Goal: Transaction & Acquisition: Obtain resource

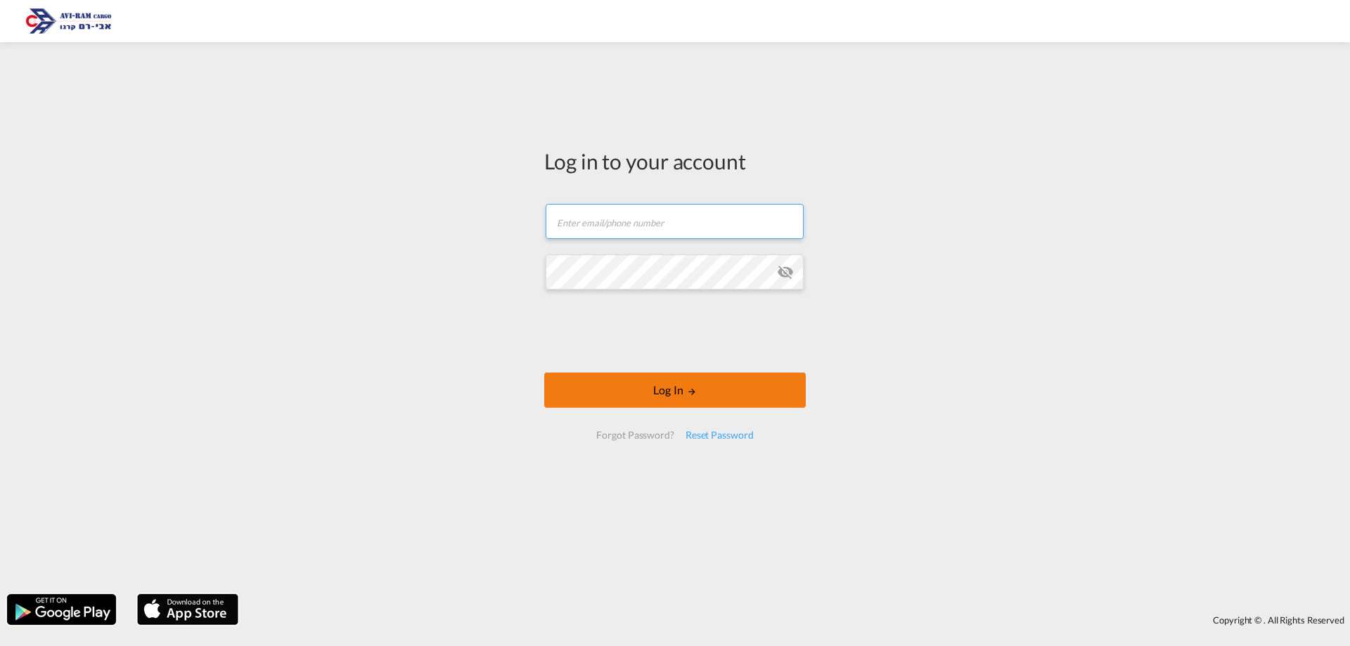
type input "saarz@aviram.co.il"
click at [705, 382] on button "Log In" at bounding box center [675, 390] width 262 height 35
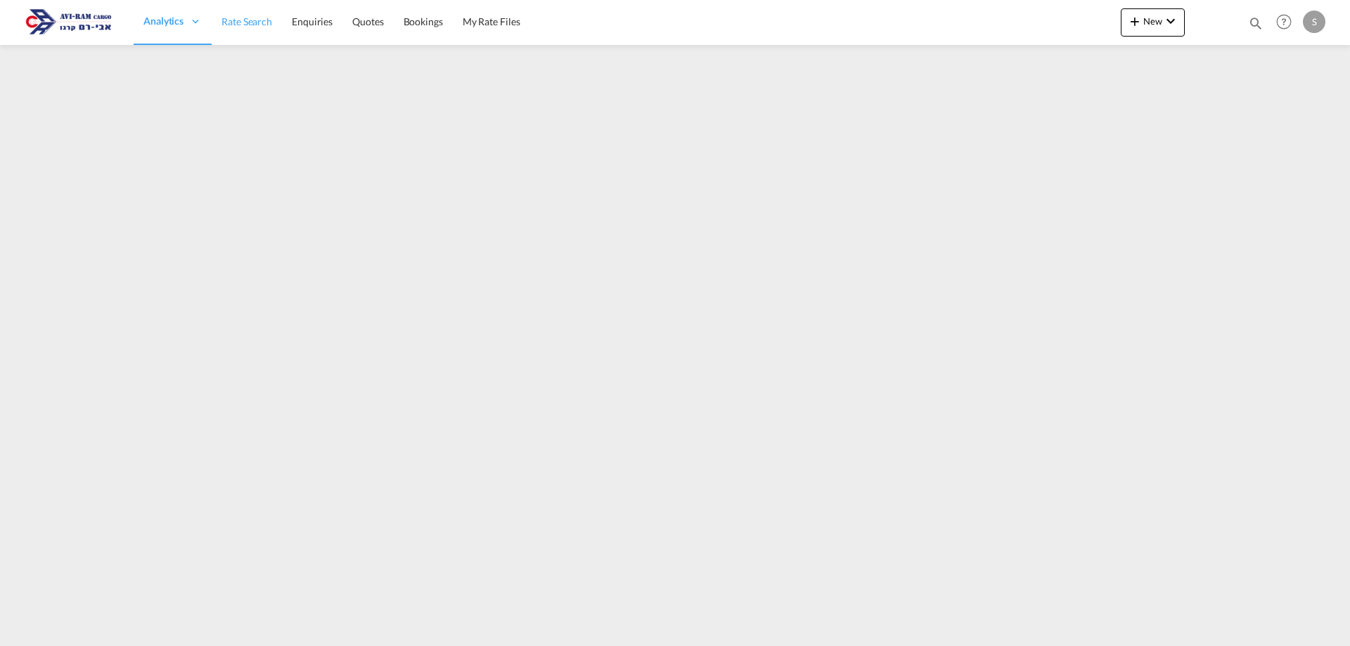
click at [270, 29] on link "Rate Search" at bounding box center [247, 22] width 70 height 46
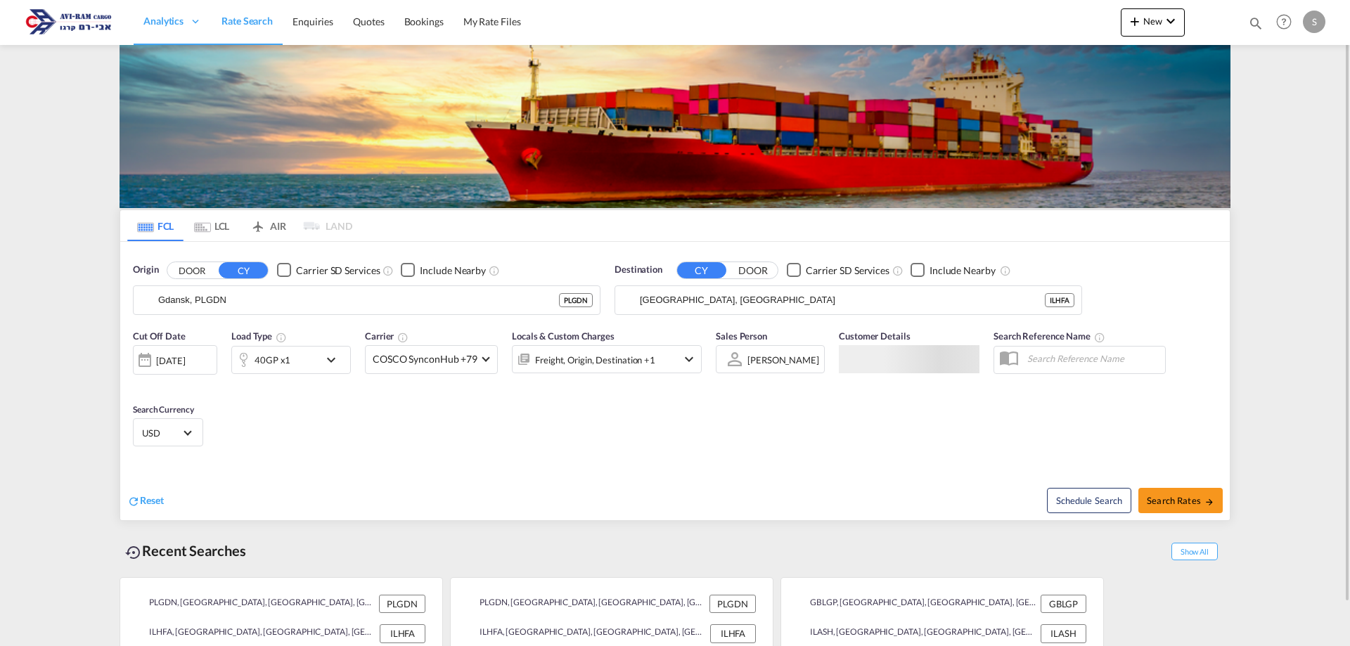
click at [215, 231] on md-tab-item "LCL" at bounding box center [212, 225] width 56 height 31
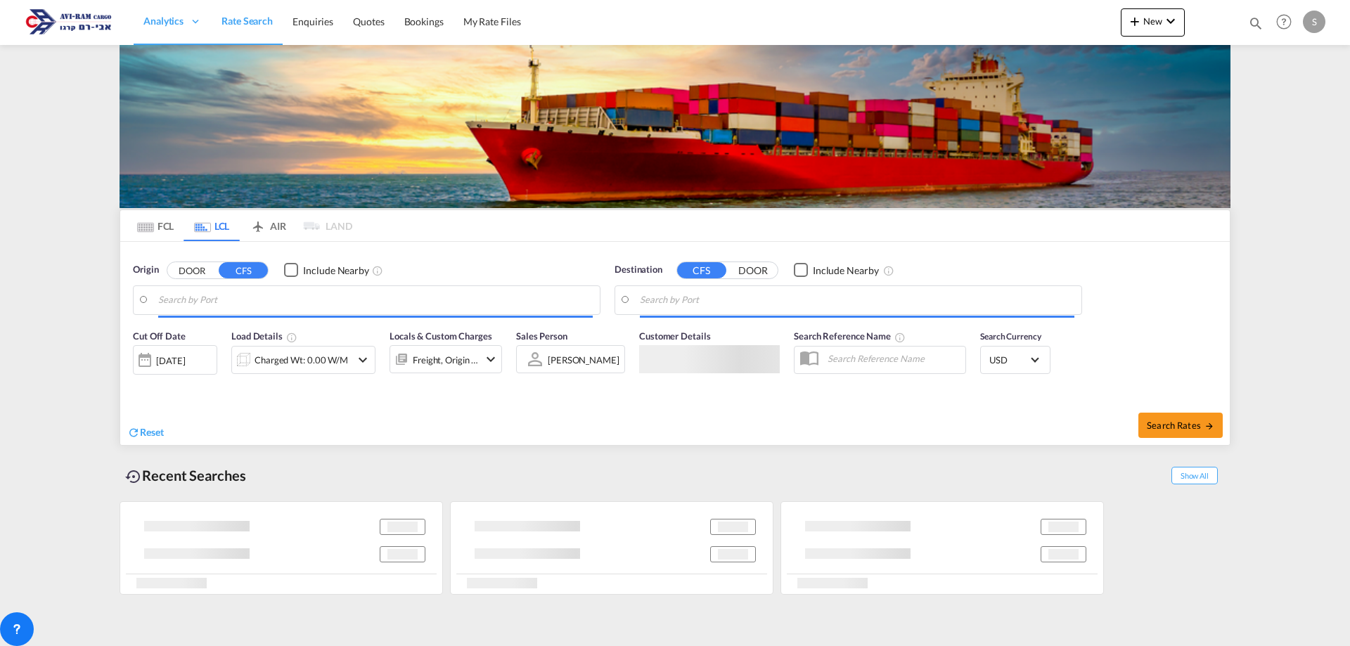
type input "Koper, SIKOP"
type input "Ashdod, ILASH"
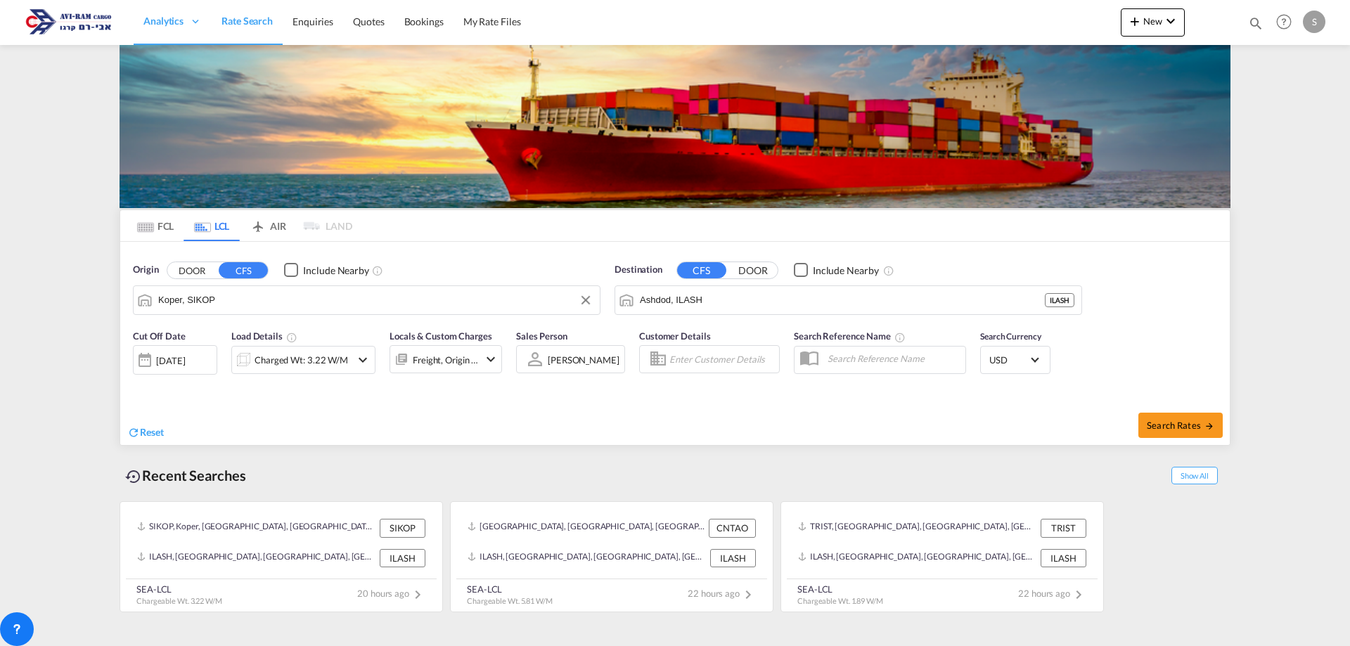
click at [222, 302] on input "Koper, SIKOP" at bounding box center [375, 300] width 435 height 21
click at [288, 364] on div "Charged Wt: 3.22 W/M" at bounding box center [302, 360] width 94 height 20
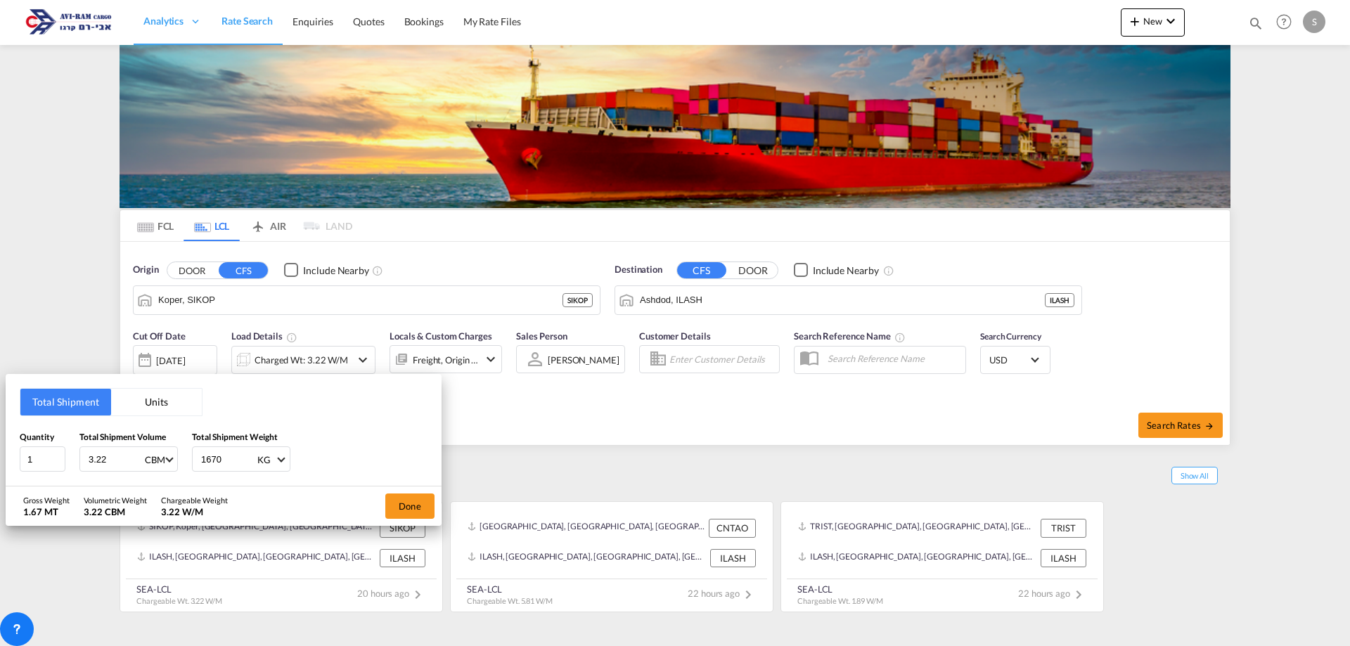
drag, startPoint x: 108, startPoint y: 458, endPoint x: 80, endPoint y: 456, distance: 28.2
click at [80, 456] on div "3.22 CBM CBM CFT" at bounding box center [128, 459] width 98 height 25
type input "6"
type input "6.78"
type input "814"
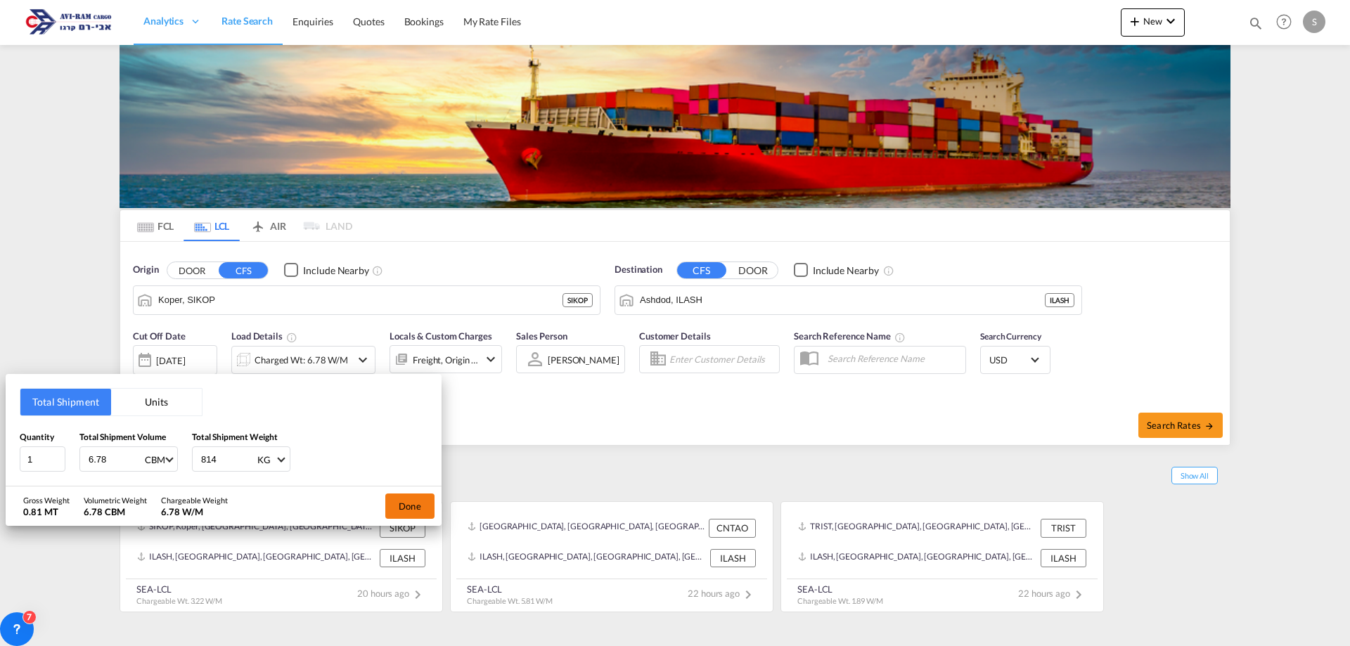
click at [411, 508] on button "Done" at bounding box center [409, 506] width 49 height 25
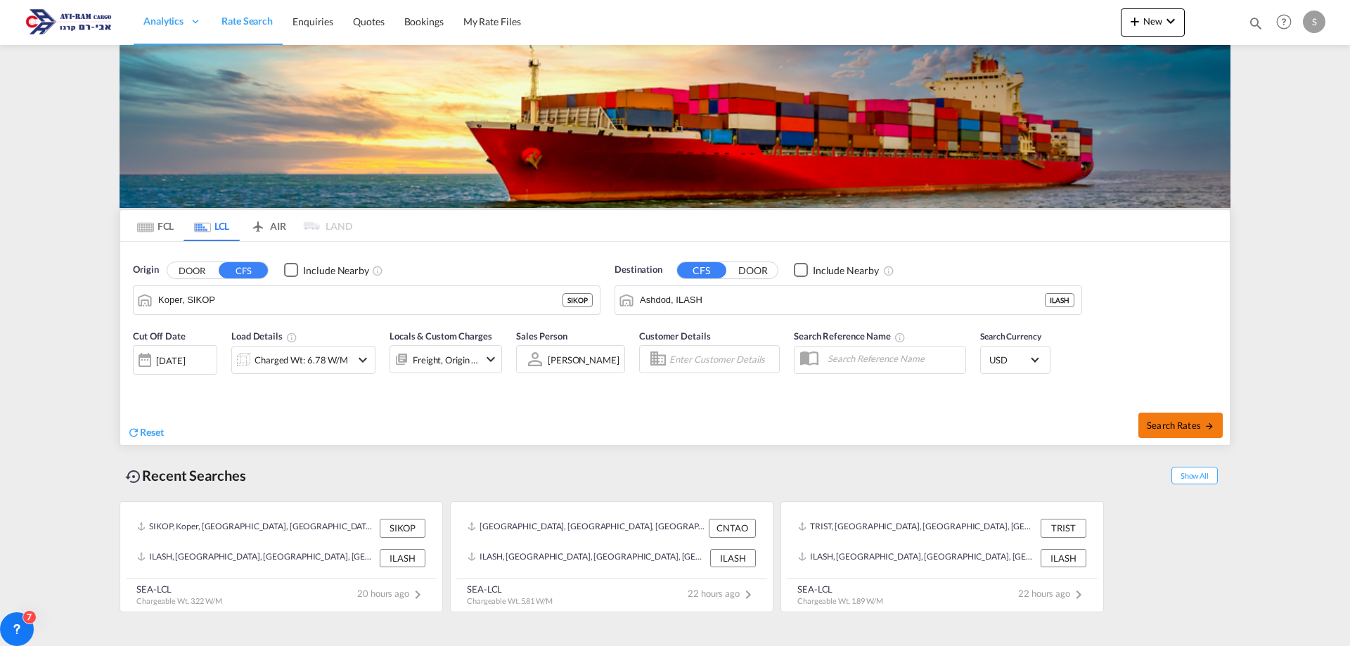
click at [1166, 425] on span "Search Rates" at bounding box center [1181, 425] width 68 height 11
type input "SIKOP to ILASH / 20 Aug 2025"
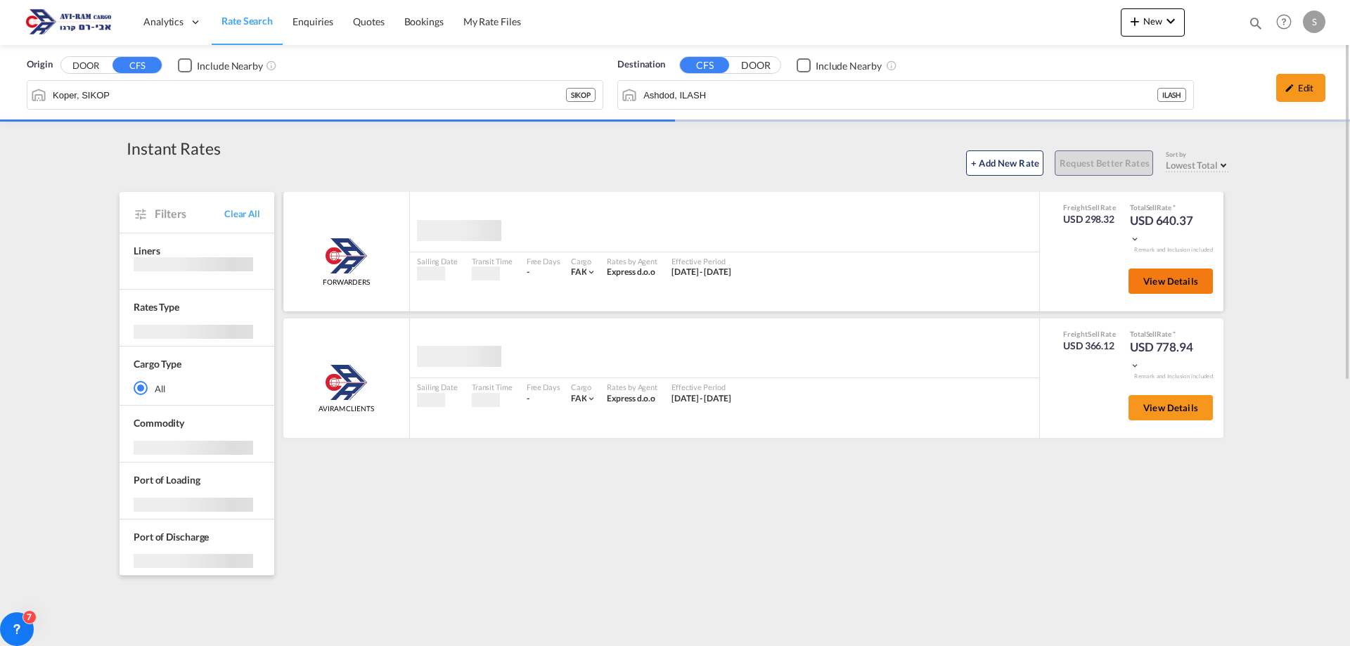
click at [1165, 280] on span "View Details" at bounding box center [1170, 281] width 55 height 11
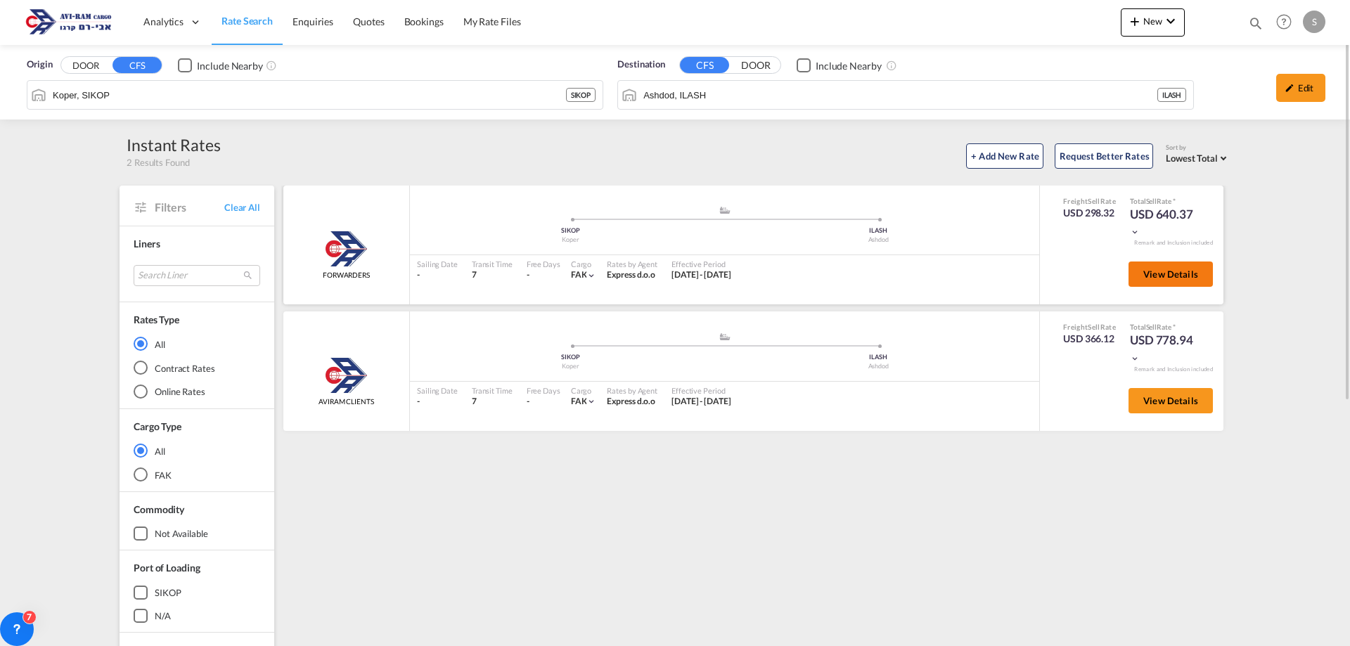
click at [1165, 279] on span "View Details" at bounding box center [1170, 274] width 55 height 11
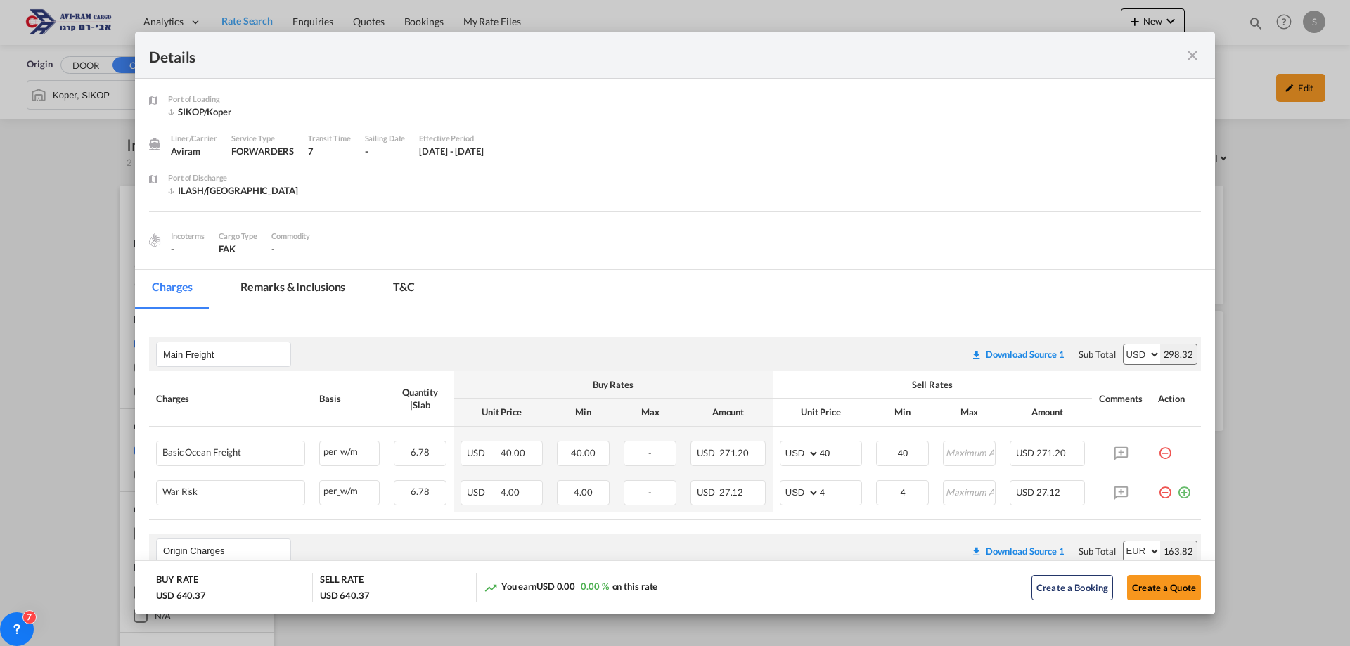
scroll to position [352, 0]
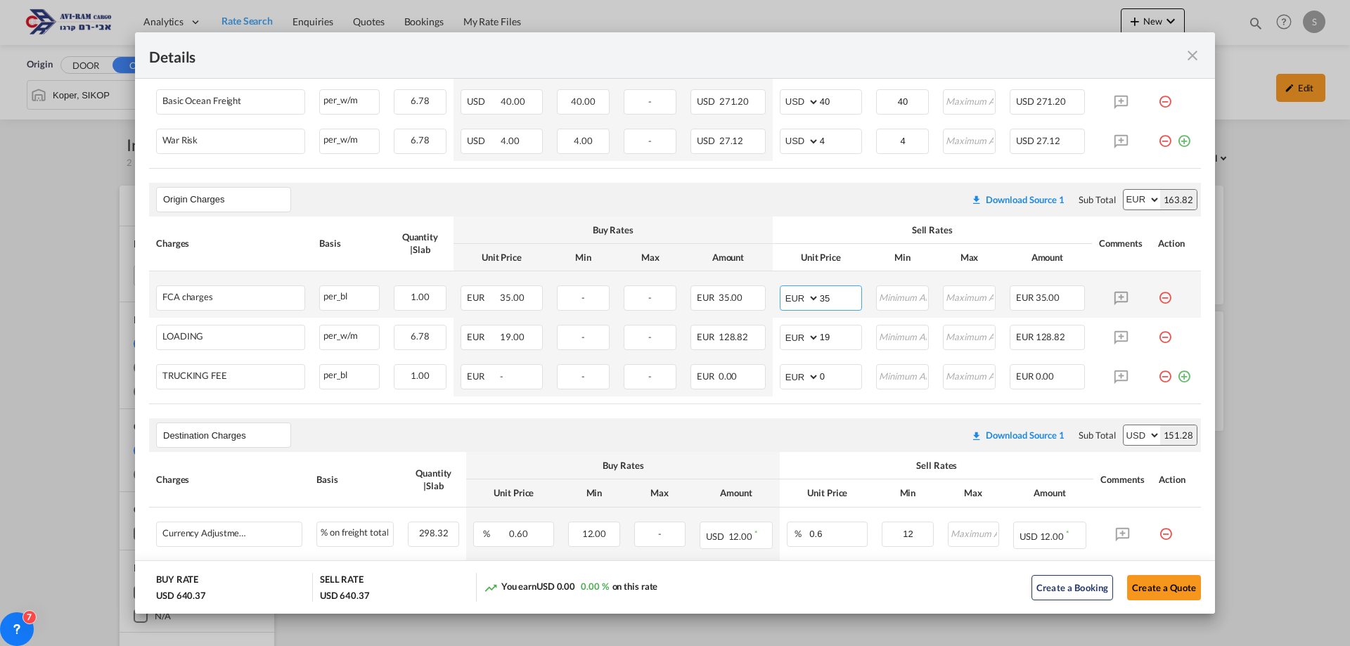
drag, startPoint x: 835, startPoint y: 297, endPoint x: 790, endPoint y: 298, distance: 45.0
click at [790, 298] on md-input-container "AED AFN ALL AMD ANG AOA ARS AUD AWG AZN BAM BBD BDT BGN BHD BIF BMD BND BOB BRL…" at bounding box center [821, 298] width 82 height 25
type input "40"
click at [802, 39] on div "Sell Rates" at bounding box center [932, 33] width 305 height 13
drag, startPoint x: 825, startPoint y: 377, endPoint x: 801, endPoint y: 374, distance: 24.1
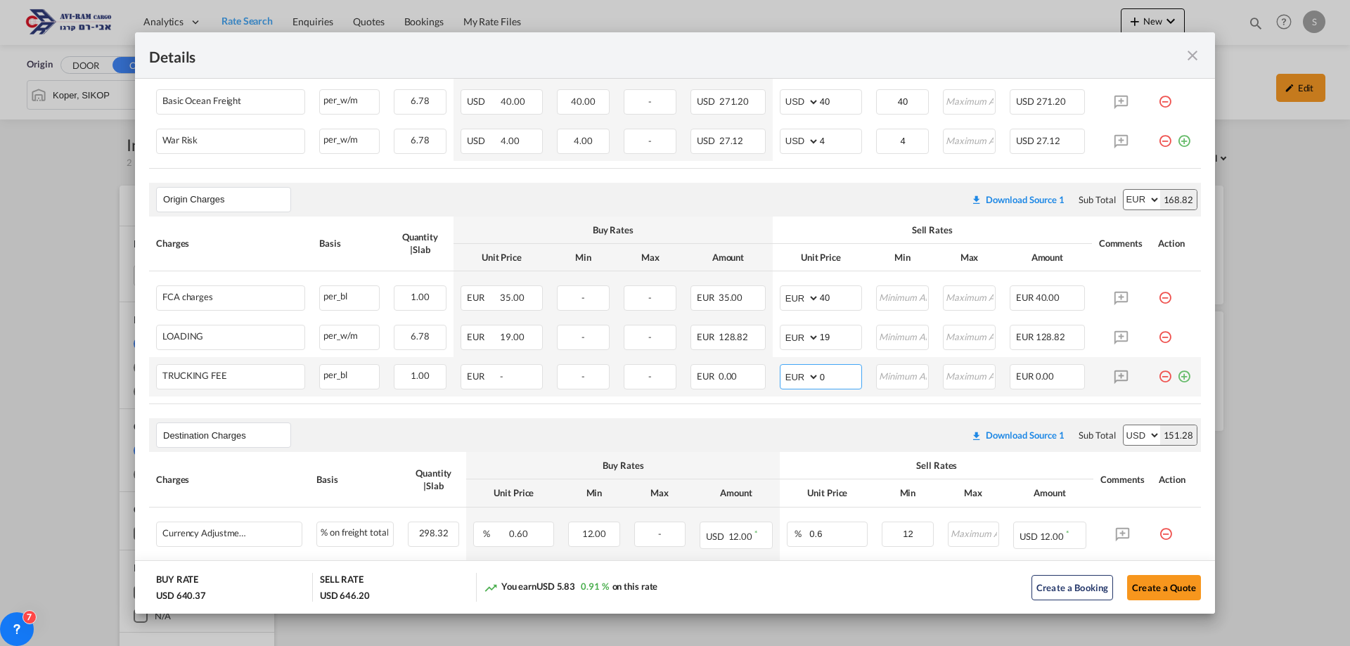
click at [801, 374] on md-input-container "AED AFN ALL AMD ANG AOA ARS AUD AWG AZN BAM BBD BDT BGN BHD BIF BMD BND BOB BRL…" at bounding box center [821, 376] width 82 height 25
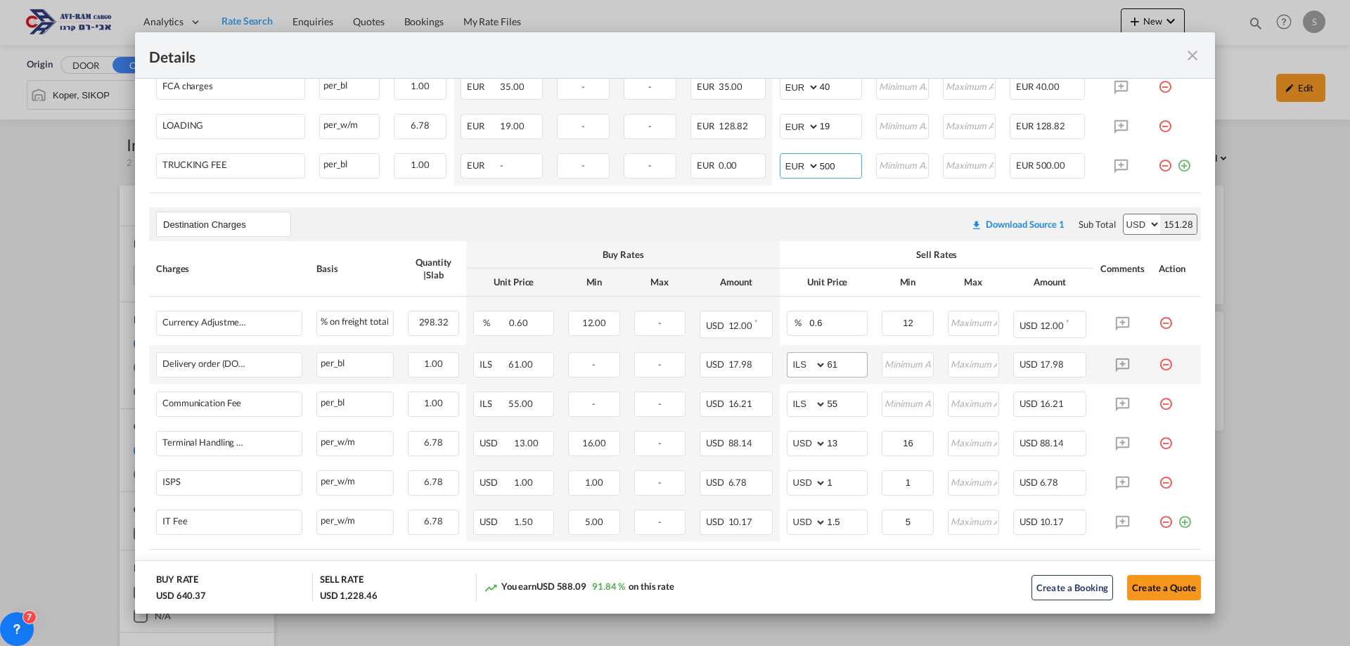
type input "500"
drag, startPoint x: 810, startPoint y: 357, endPoint x: 777, endPoint y: 354, distance: 33.2
click at [780, 354] on td "AED AFN ALL AMD ANG AOA ARS AUD AWG AZN BAM BBD BDT BGN BHD BIF BMD BND BOB BRL…" at bounding box center [827, 364] width 95 height 39
drag, startPoint x: 829, startPoint y: 357, endPoint x: 804, endPoint y: 354, distance: 25.4
click at [804, 354] on md-input-container "AED AFN ALL AMD ANG AOA ARS AUD AWG AZN BAM BBD BDT BGN BHD BIF BMD BND BOB BRL…" at bounding box center [827, 364] width 81 height 25
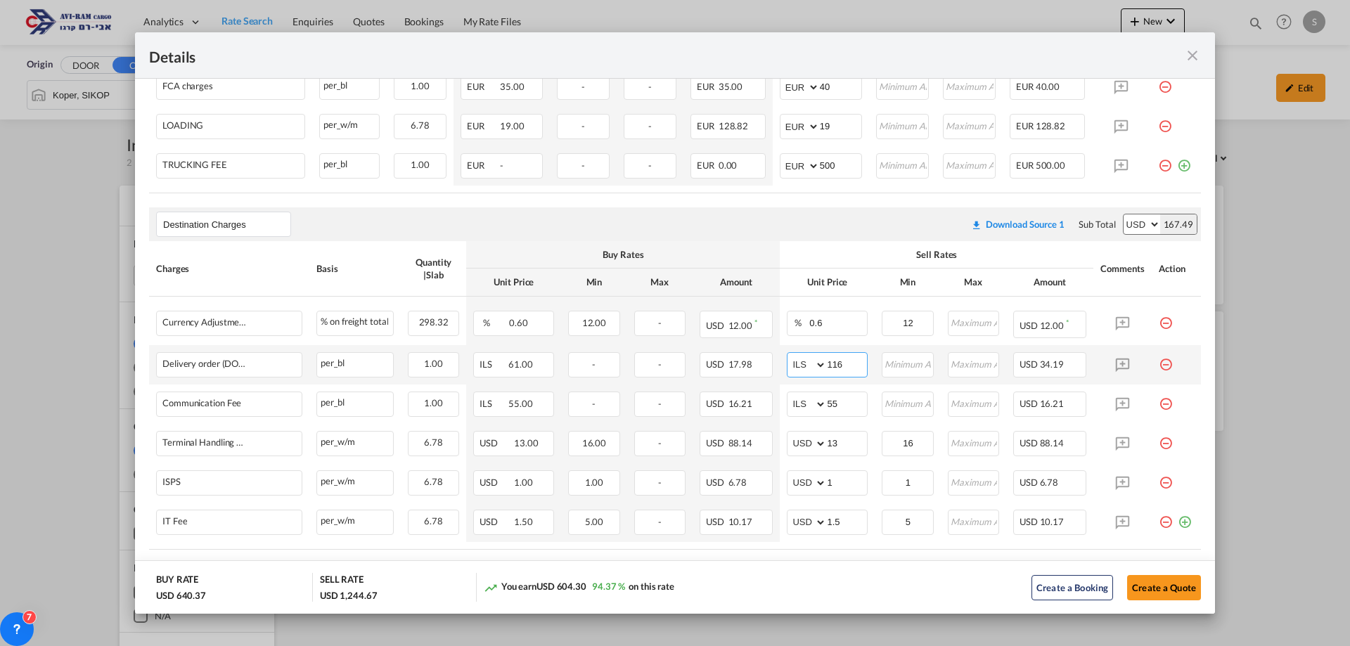
type input "116"
type input "66"
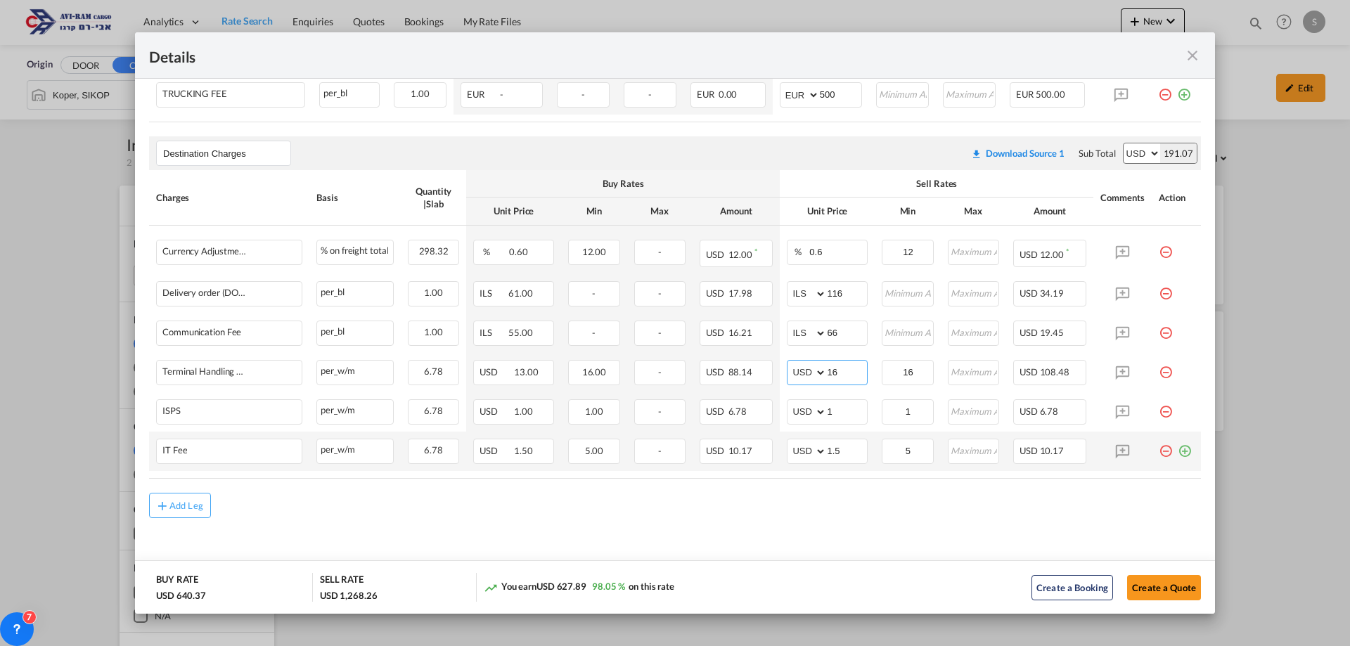
type input "16"
click at [1178, 451] on md-icon "icon-plus-circle-outline green-400-fg" at bounding box center [1185, 446] width 14 height 14
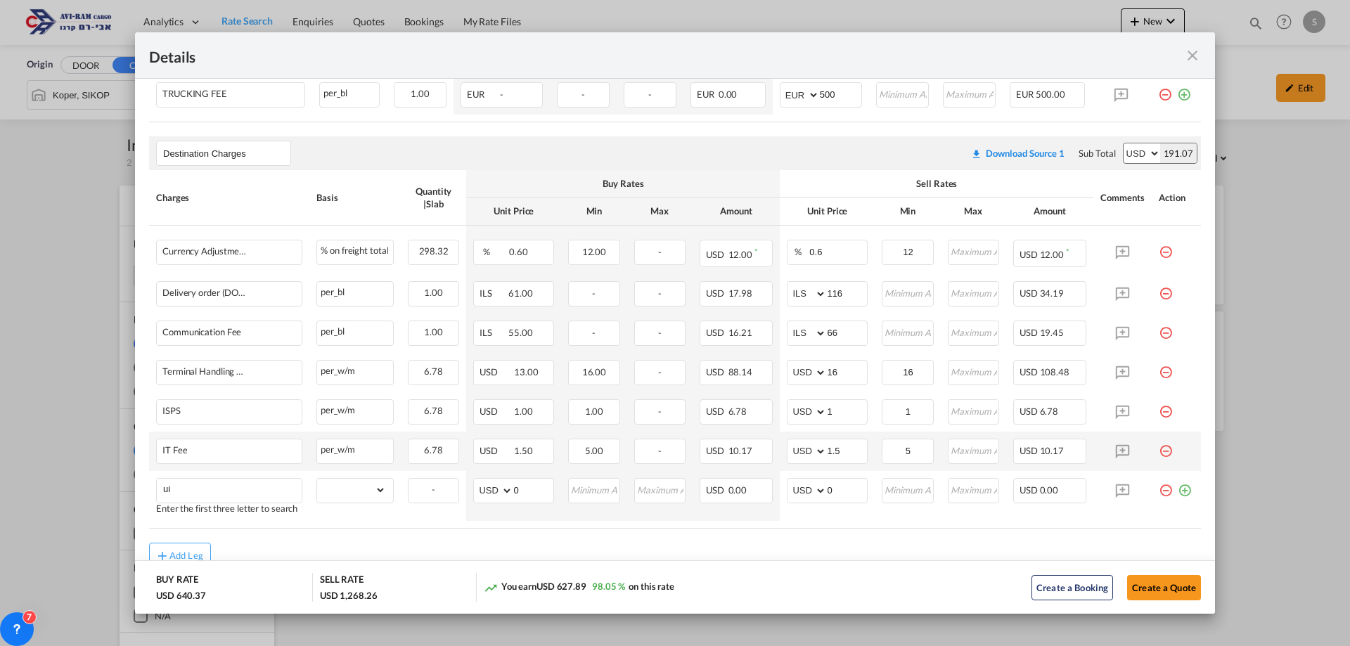
type input "u"
click at [222, 363] on span "UNSTU FFING" at bounding box center [203, 360] width 60 height 12
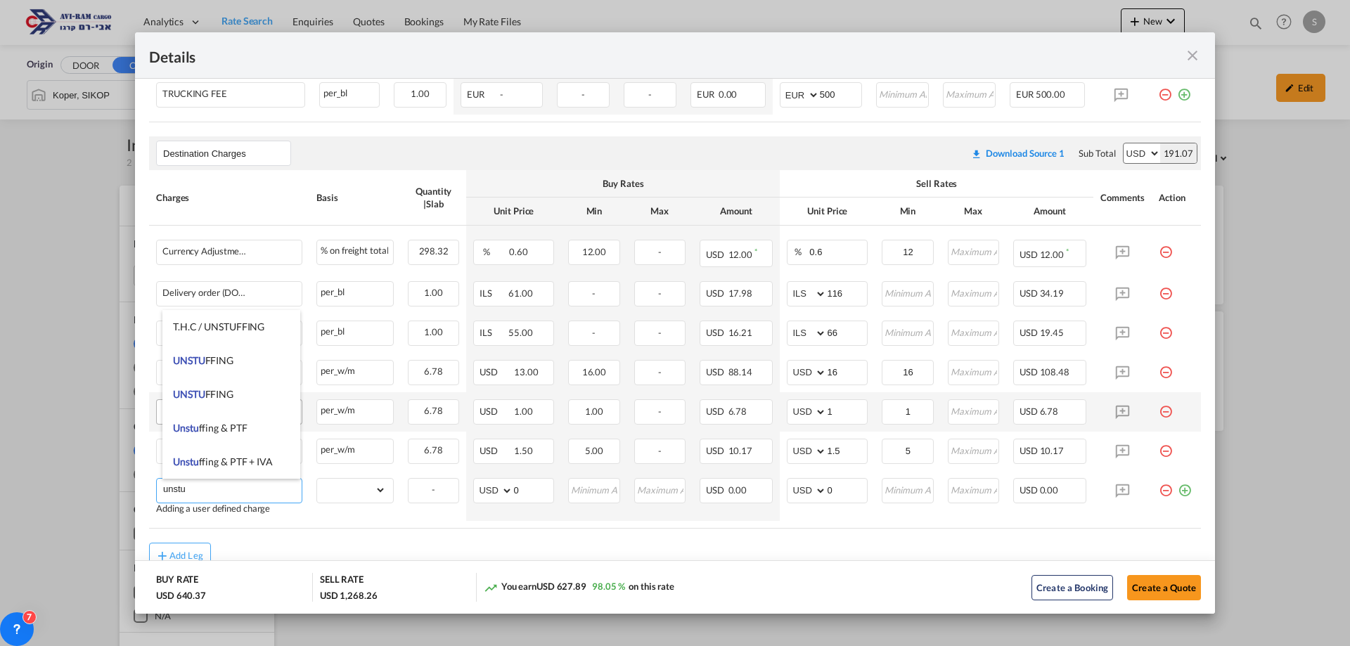
type input "UNSTUFFING"
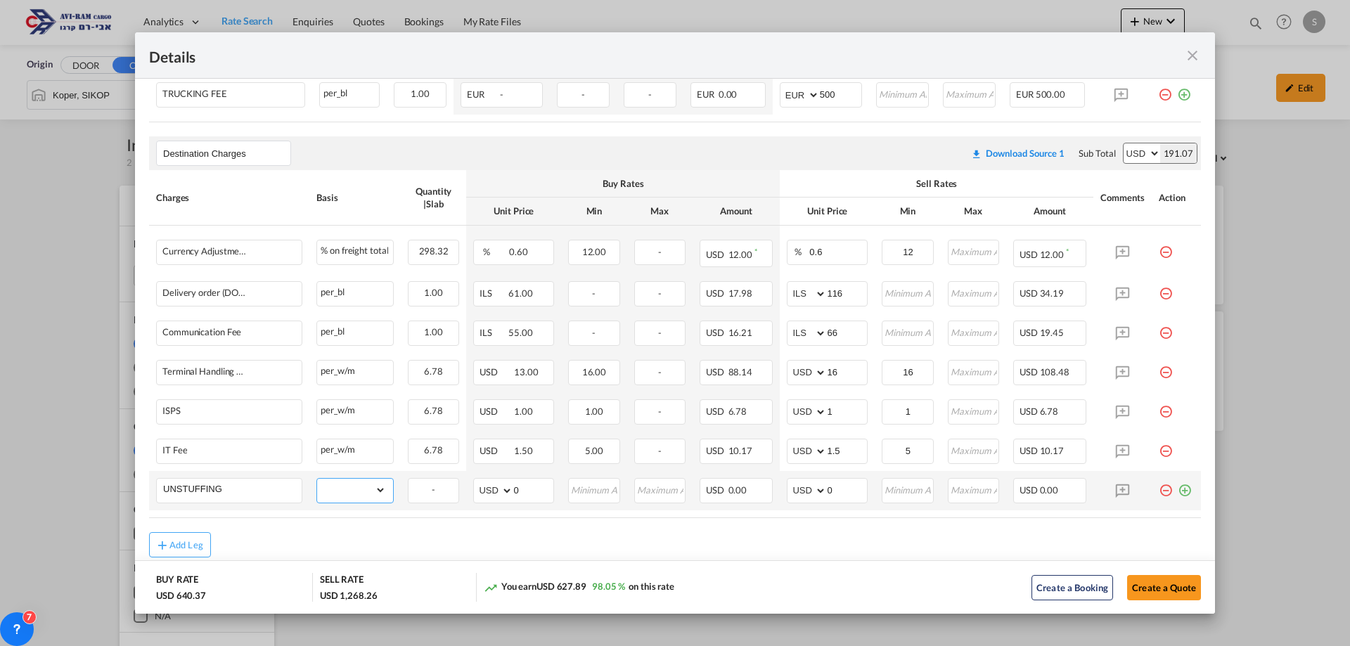
click at [338, 476] on td "gross_weight volumetric_weight per_shipment per_bl per_km per_hawb per_kg flat …" at bounding box center [354, 490] width 91 height 39
select select "per_ton"
click at [317, 479] on select "gross_weight volumetric_weight per_shipment per_bl per_km per_hawb per_kg flat …" at bounding box center [351, 490] width 69 height 23
drag, startPoint x: 846, startPoint y: 487, endPoint x: 797, endPoint y: 488, distance: 49.2
click at [800, 484] on md-input-container "AED AFN ALL AMD ANG AOA ARS AUD AWG AZN BAM BBD BDT BGN BHD BIF BMD BND BOB BRL…" at bounding box center [827, 490] width 81 height 25
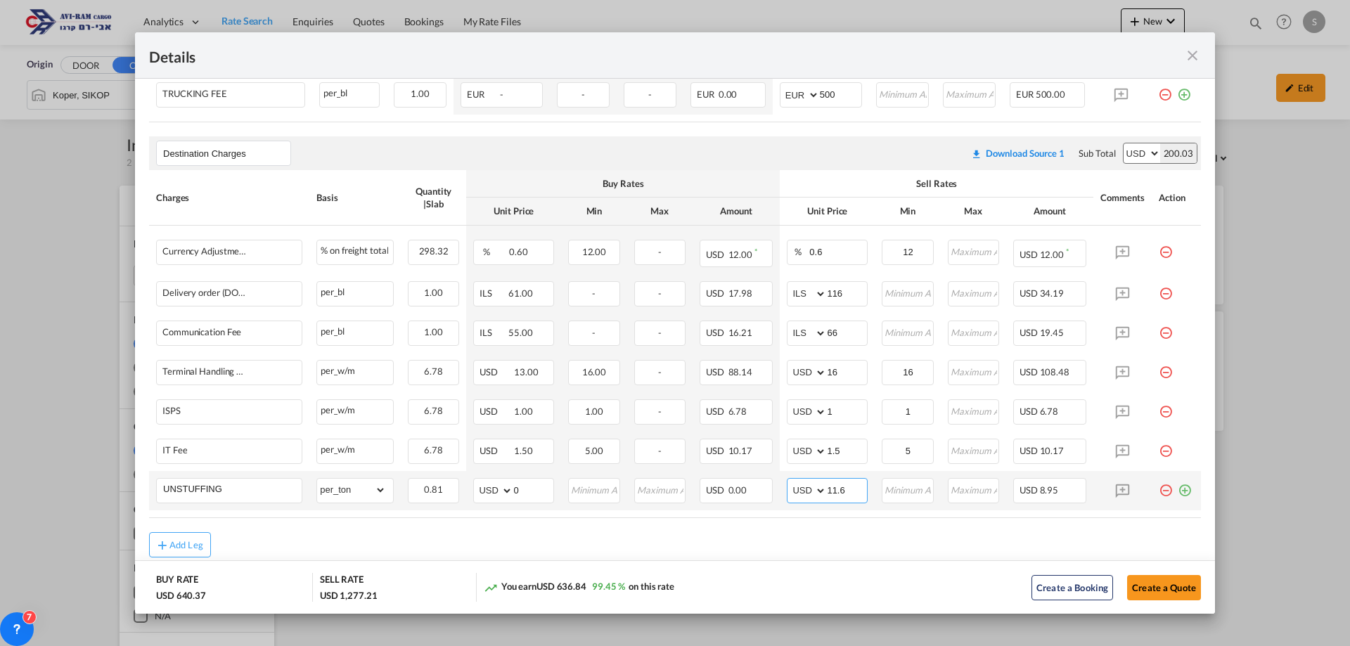
type input "11.6"
type input "12"
click at [1148, 590] on button "Create a Quote" at bounding box center [1164, 587] width 74 height 25
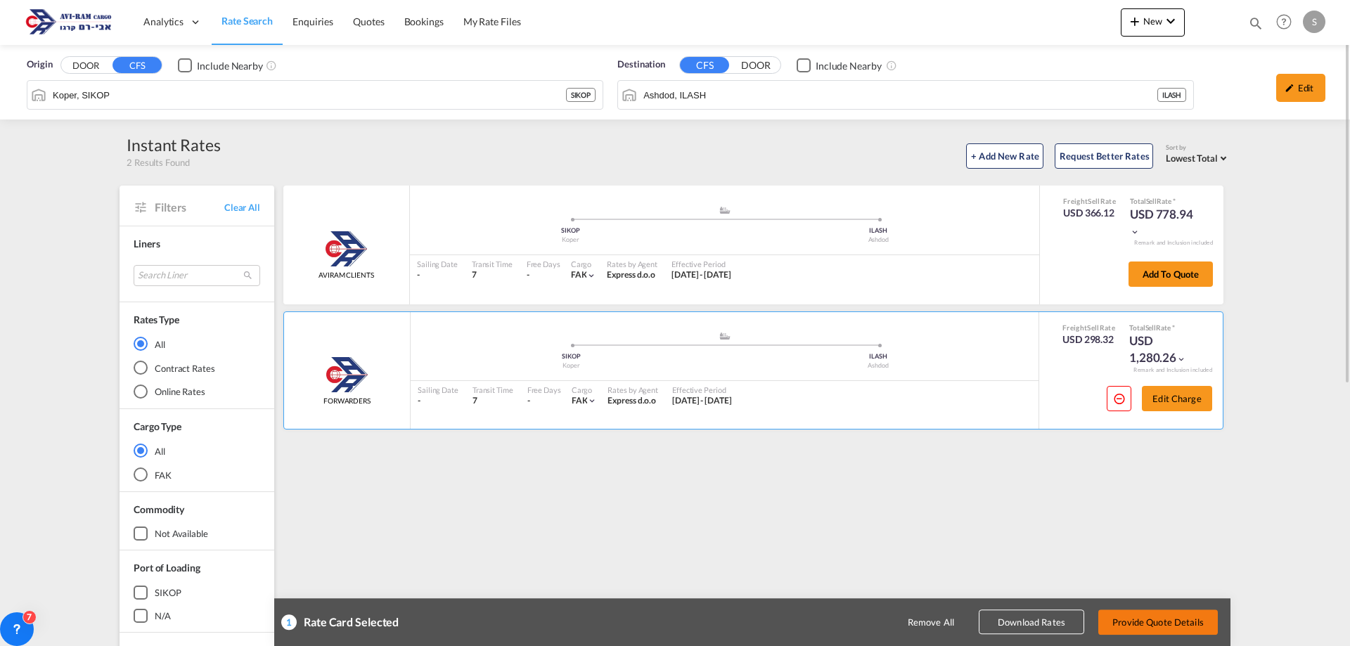
click at [1148, 620] on button "Provide Quote Details" at bounding box center [1158, 622] width 120 height 25
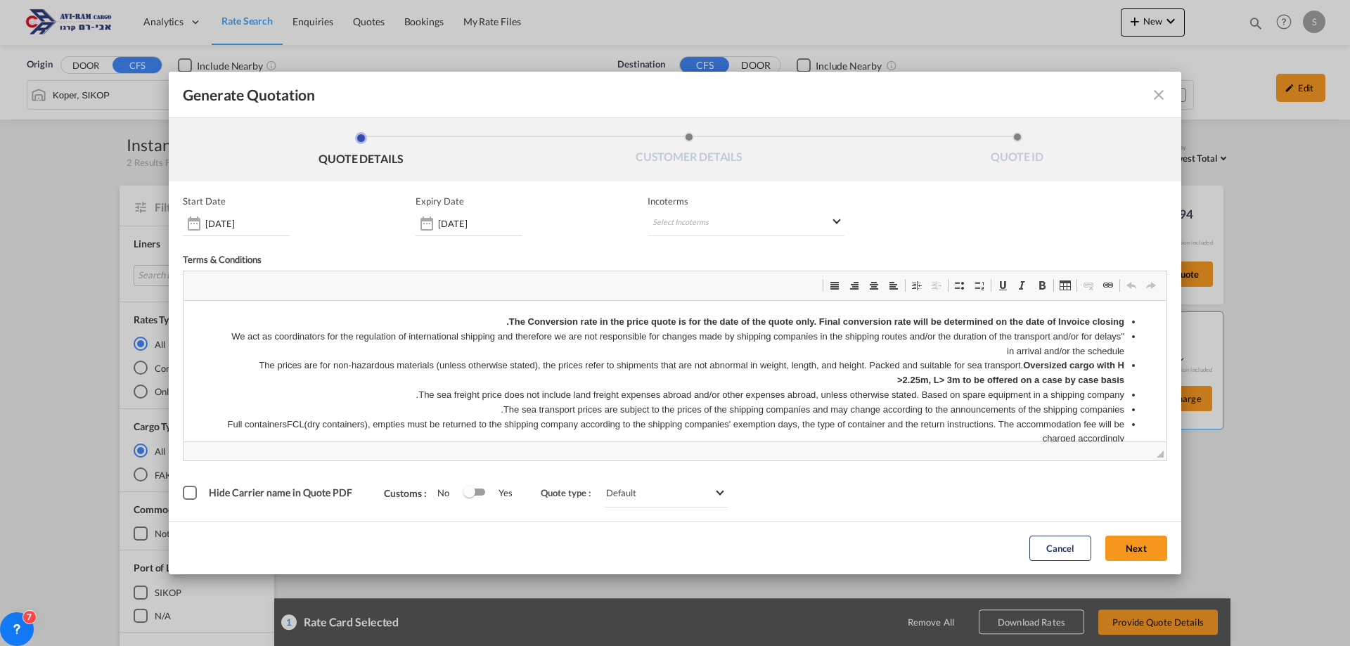
scroll to position [0, 0]
click at [698, 226] on md-select "Select Incoterms CIF - export Cost,Insurance and Freight CPT - import Carrier P…" at bounding box center [746, 223] width 197 height 25
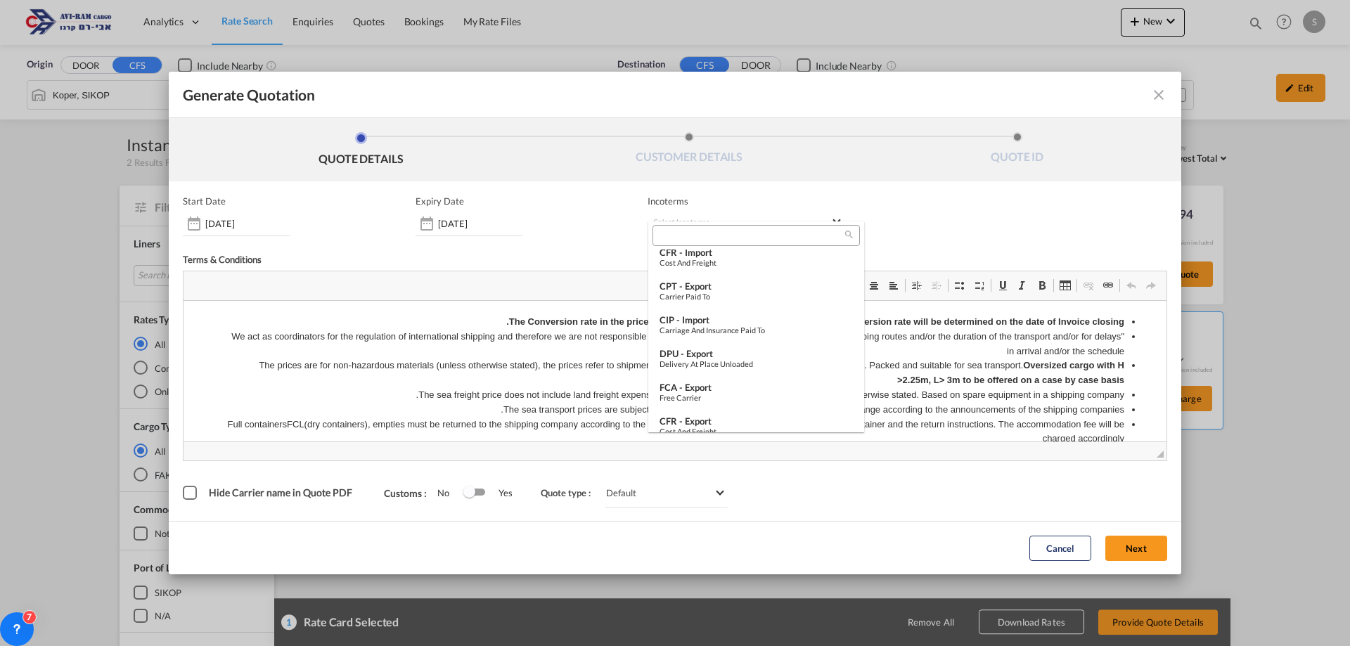
scroll to position [352, 0]
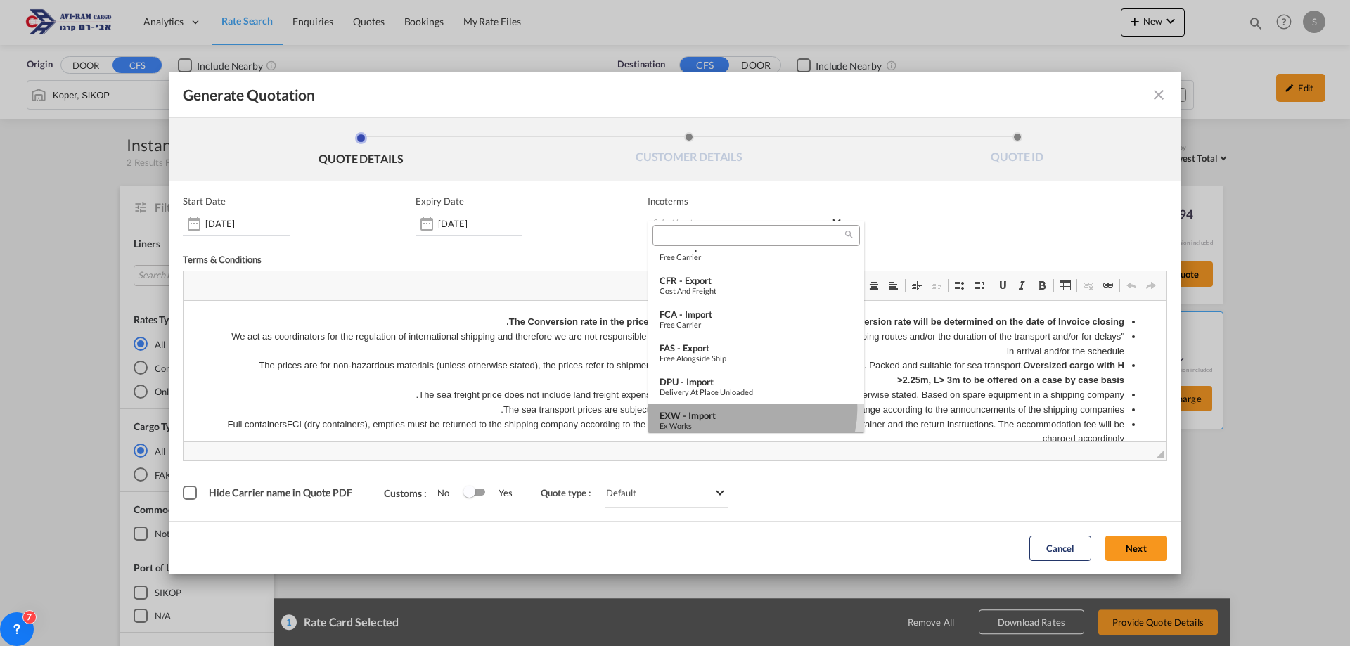
click at [750, 410] on div "EXW - import" at bounding box center [756, 415] width 193 height 11
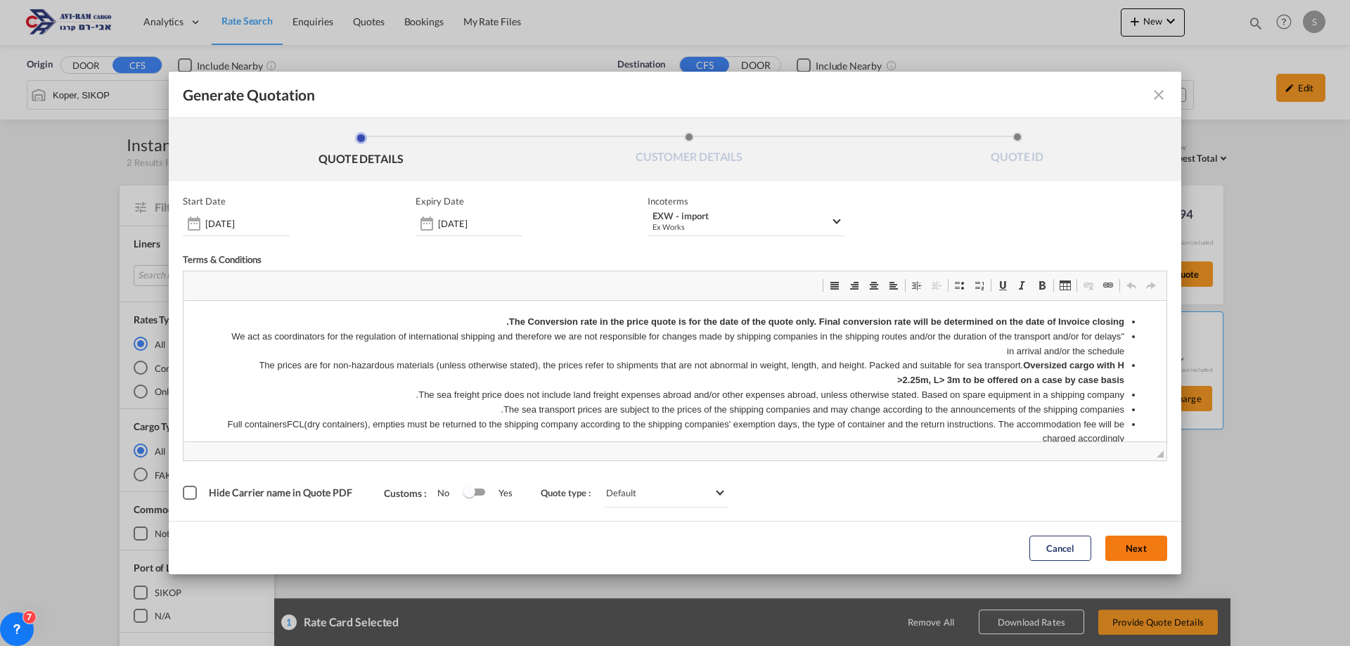
click at [1114, 546] on button "Next" at bounding box center [1136, 548] width 62 height 25
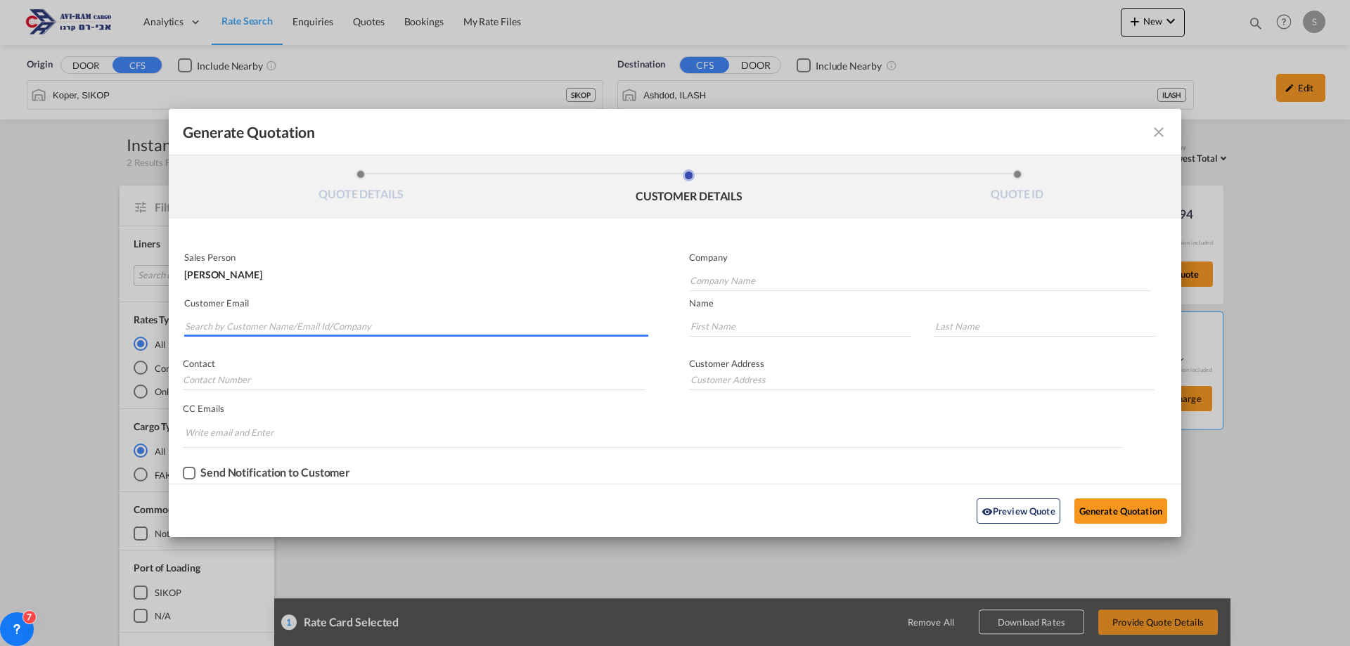
click at [340, 328] on input "Search by Customer Name/Email Id/Company" at bounding box center [416, 326] width 463 height 21
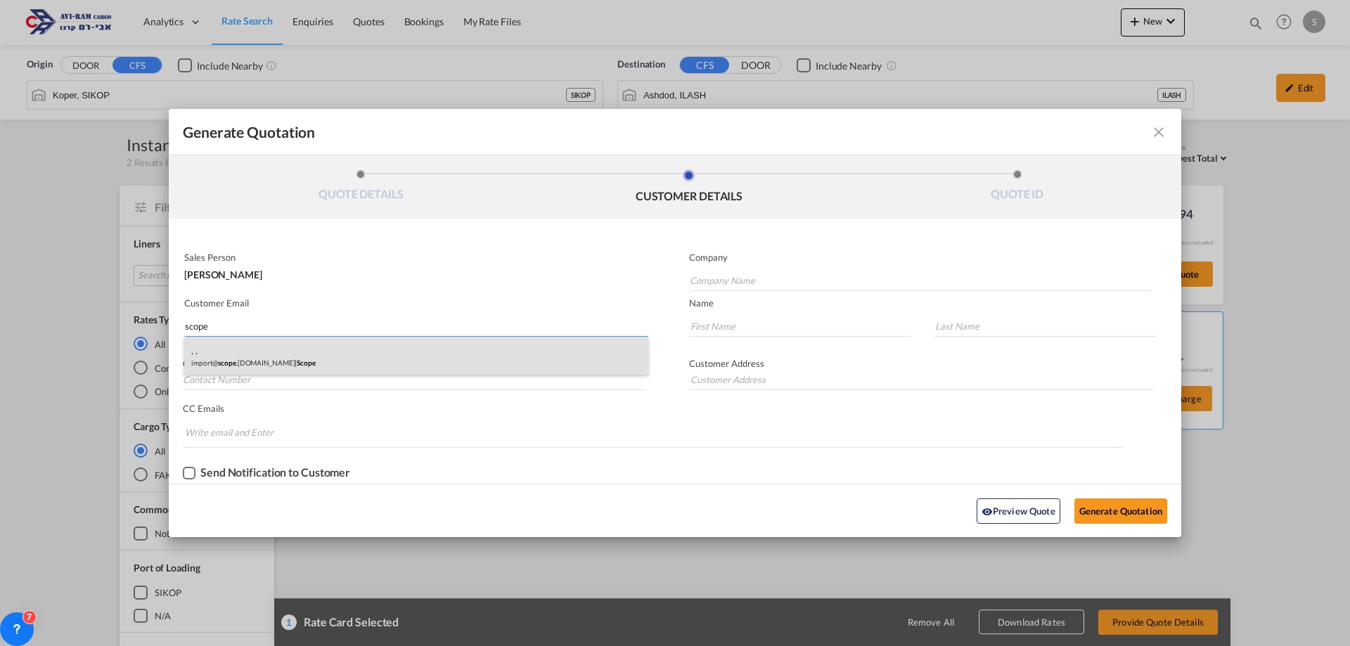
type input "scope"
click at [298, 358] on div ". . import@ scope .co.il | Scope" at bounding box center [416, 356] width 464 height 38
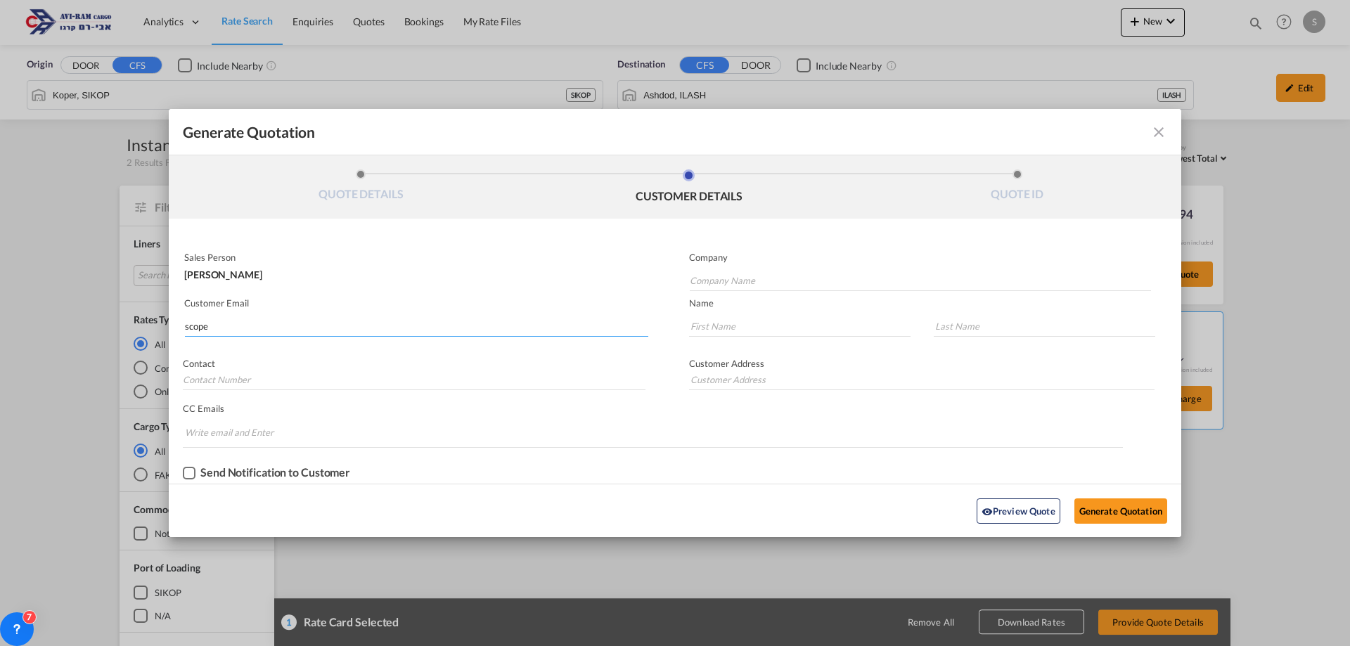
type input "Scope"
type input "import@scope.co.il"
type input "."
click at [1157, 516] on button "Generate Quotation" at bounding box center [1121, 511] width 93 height 25
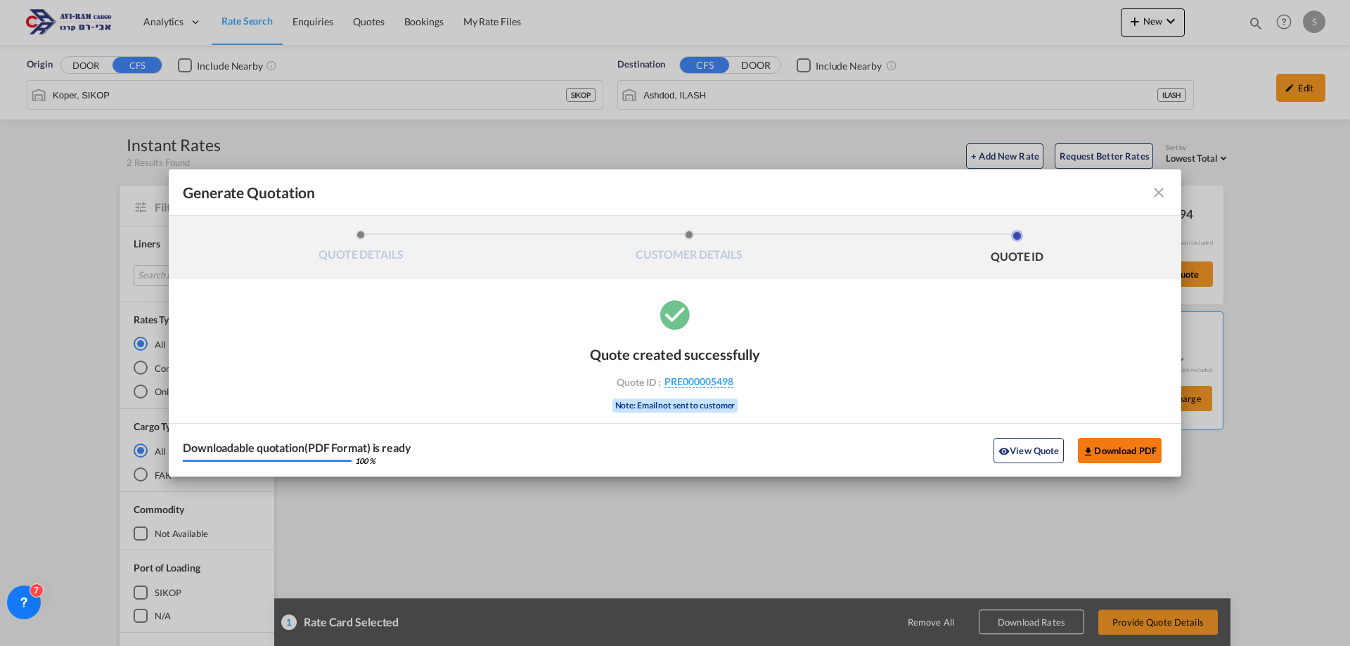
click at [1100, 458] on button "Download PDF" at bounding box center [1120, 450] width 84 height 25
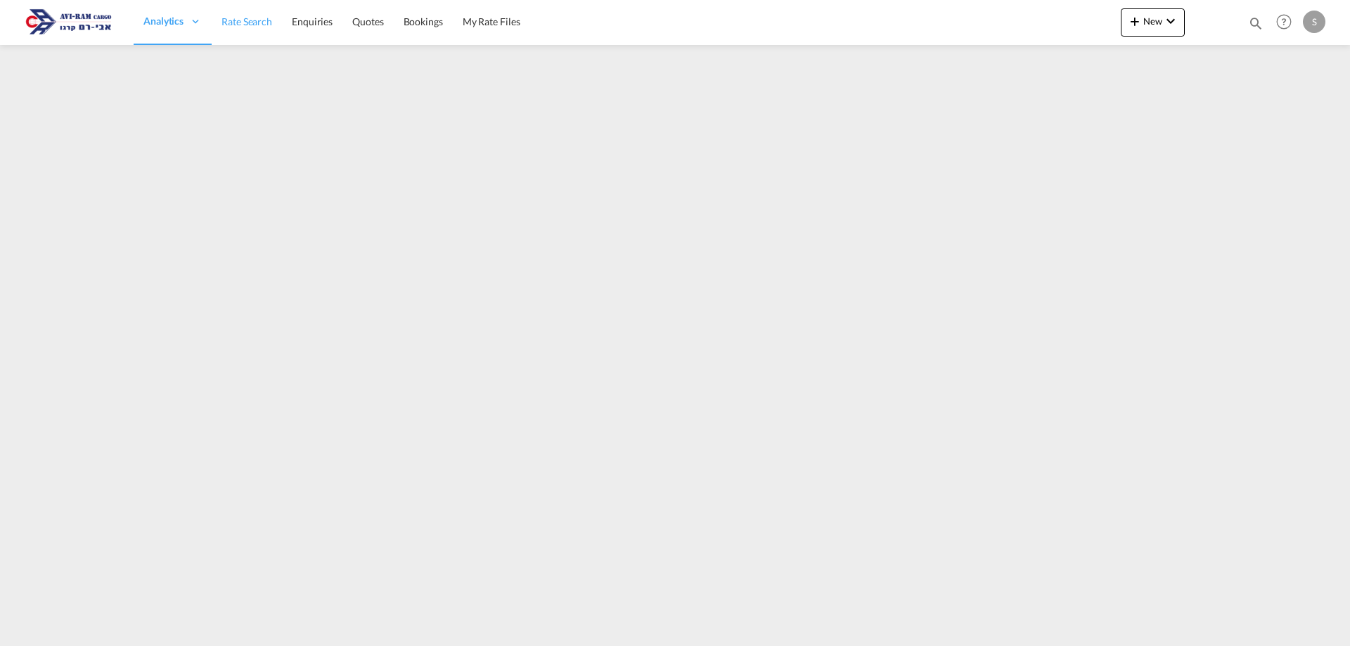
click at [265, 23] on span "Rate Search" at bounding box center [247, 21] width 51 height 12
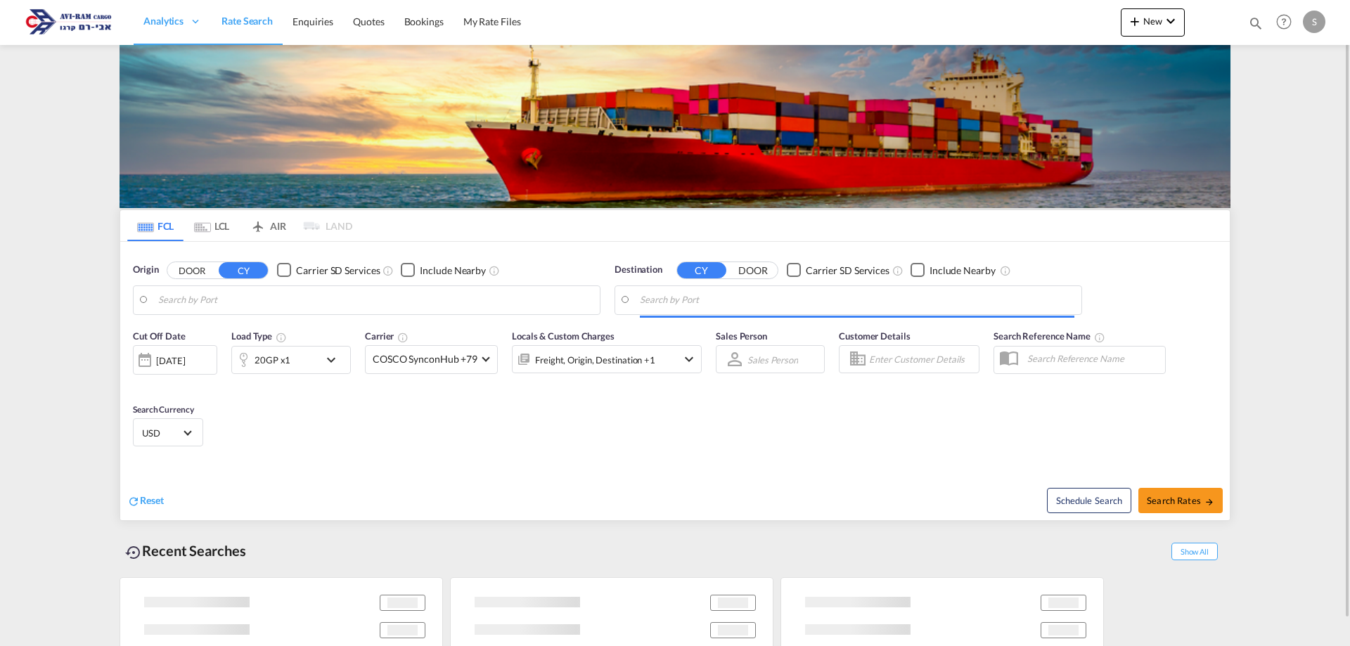
type input "Gdansk, PLGDN"
type input "[GEOGRAPHIC_DATA], [GEOGRAPHIC_DATA]"
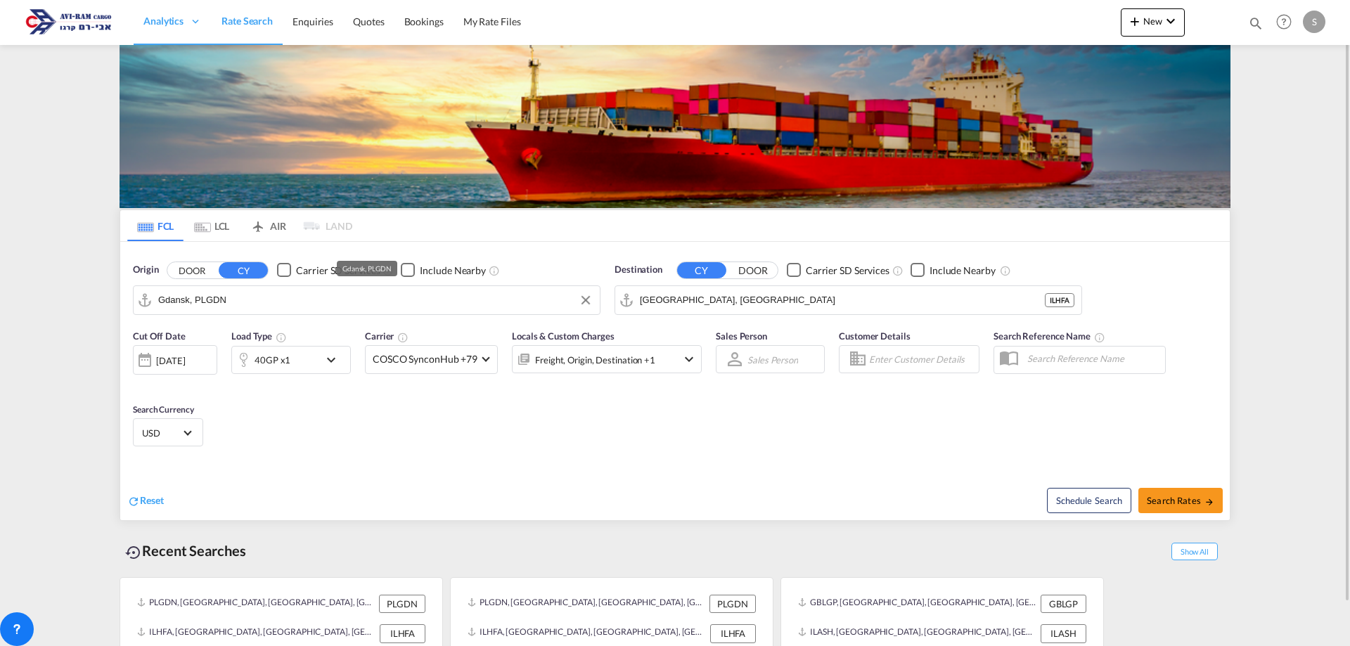
click at [223, 290] on input "Gdansk, PLGDN" at bounding box center [375, 300] width 435 height 21
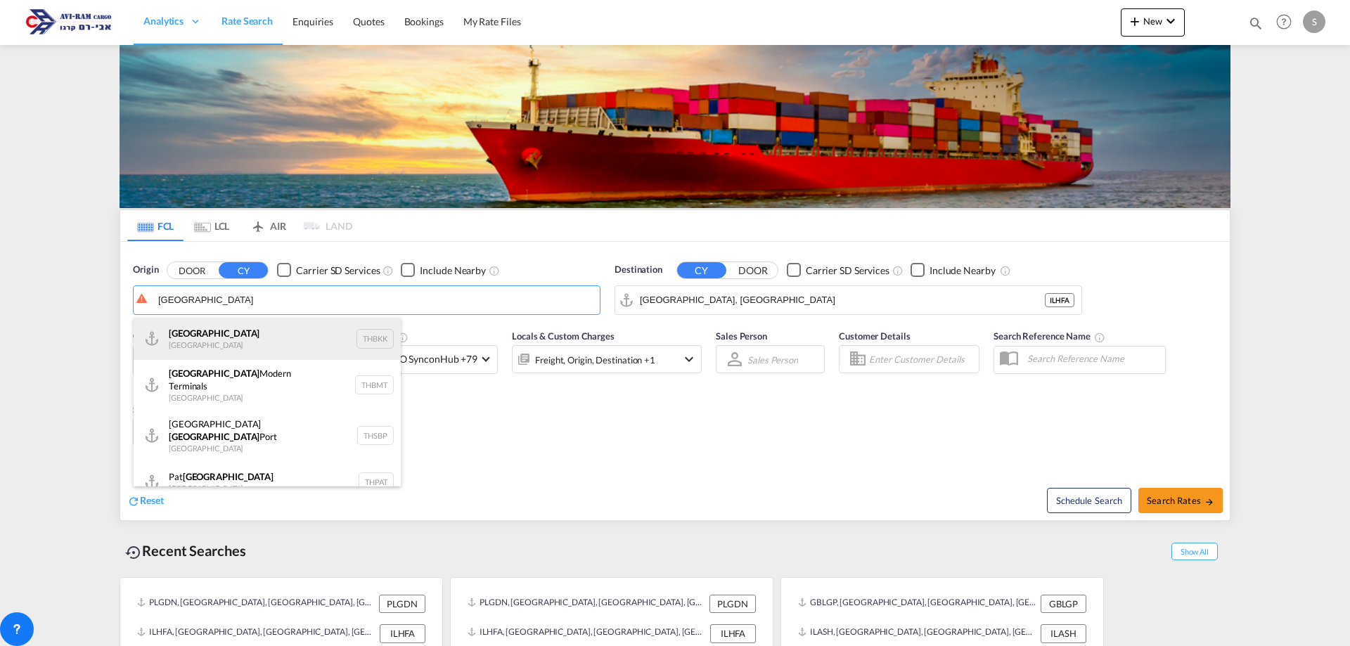
click at [236, 339] on div "[GEOGRAPHIC_DATA] [GEOGRAPHIC_DATA] THBKK" at bounding box center [267, 339] width 267 height 42
type input "[GEOGRAPHIC_DATA], THBKK"
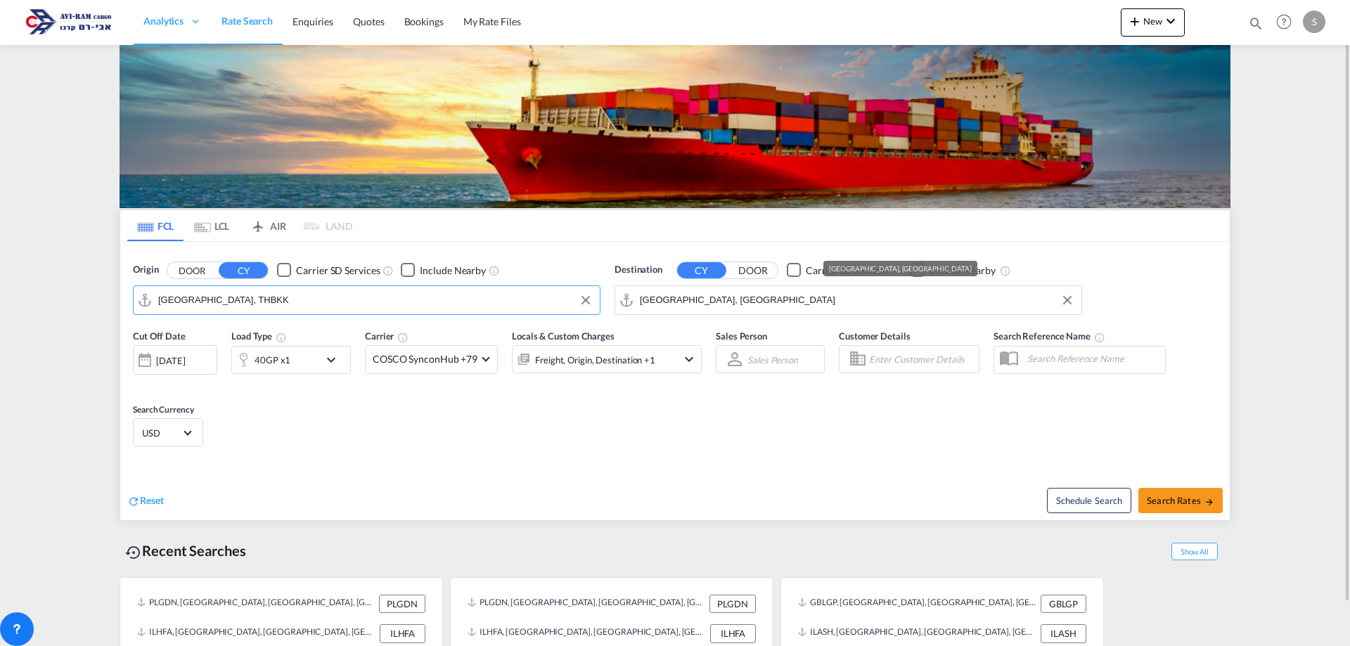
click at [670, 306] on input "[GEOGRAPHIC_DATA], [GEOGRAPHIC_DATA]" at bounding box center [857, 300] width 435 height 21
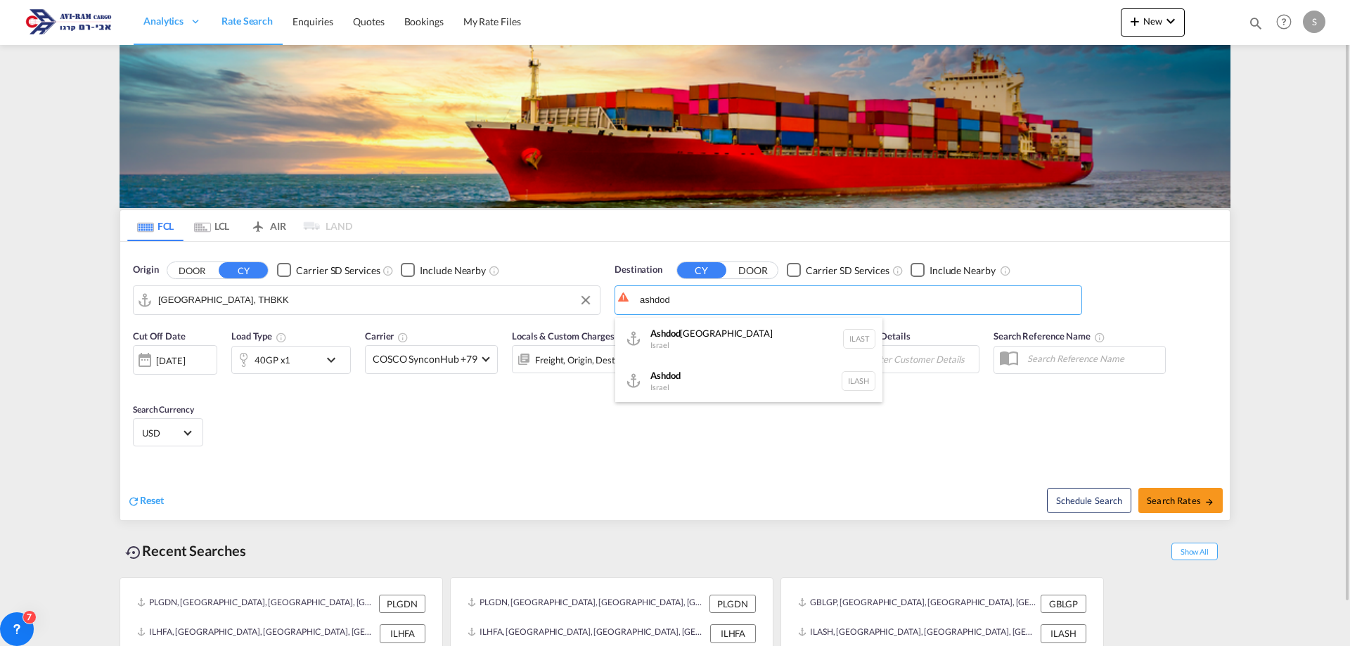
click at [705, 378] on div "Ashdod [GEOGRAPHIC_DATA] [GEOGRAPHIC_DATA]" at bounding box center [748, 381] width 267 height 42
type input "Ashdod, ILASH"
click at [279, 367] on div "40GP x1" at bounding box center [273, 360] width 36 height 20
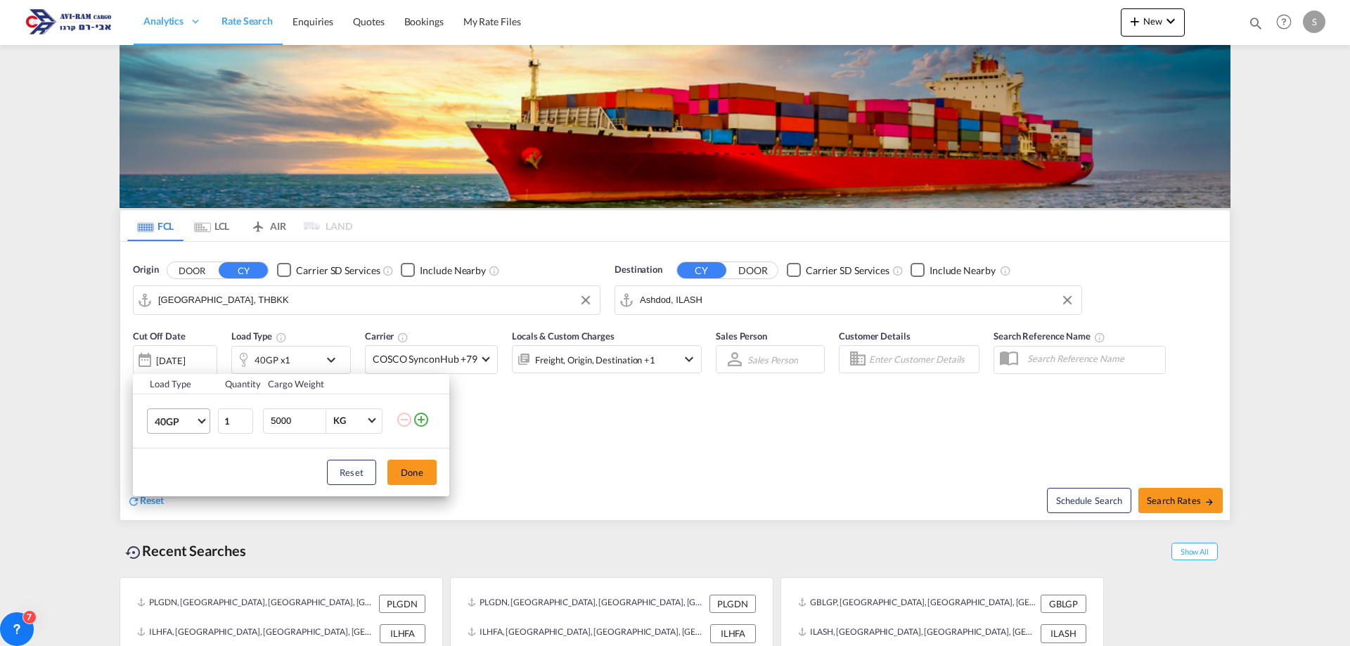
click at [179, 421] on span "40GP" at bounding box center [175, 422] width 41 height 14
click at [177, 385] on div "20GP" at bounding box center [167, 387] width 25 height 14
click at [406, 468] on button "Done" at bounding box center [411, 472] width 49 height 25
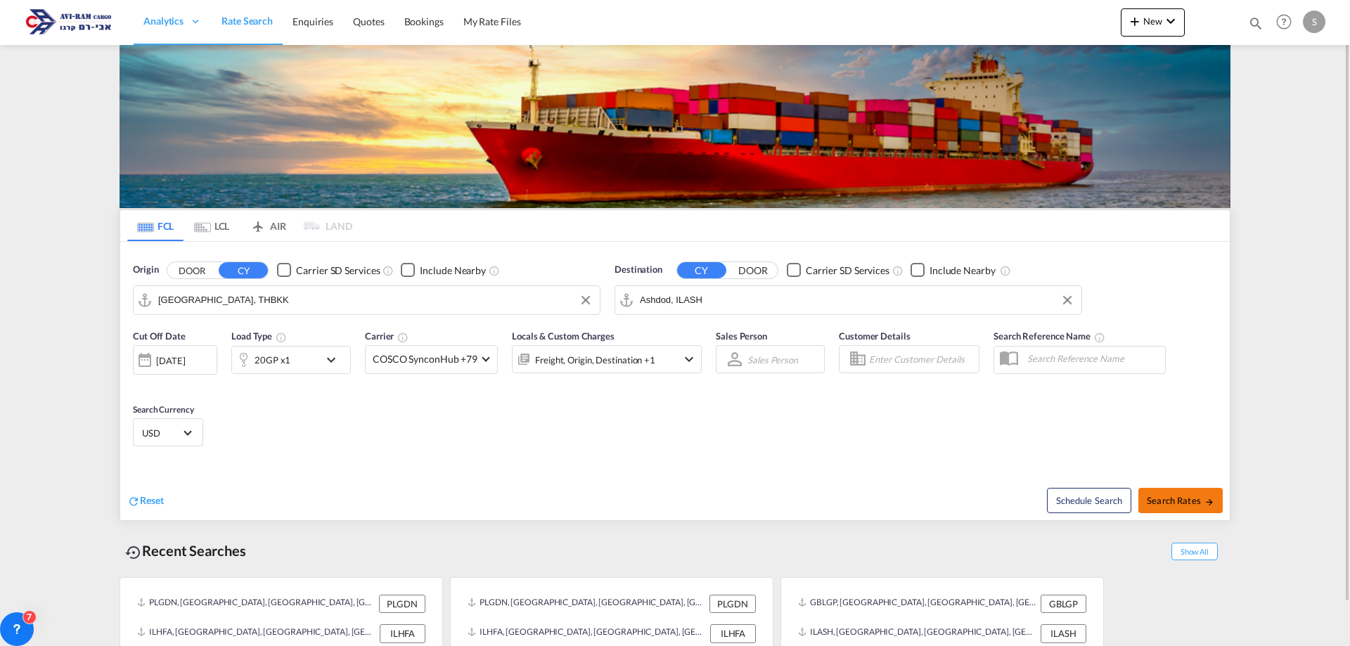
click at [1205, 502] on md-icon "icon-arrow-right" at bounding box center [1210, 502] width 10 height 10
type input "THBKK to ILASH / [DATE]"
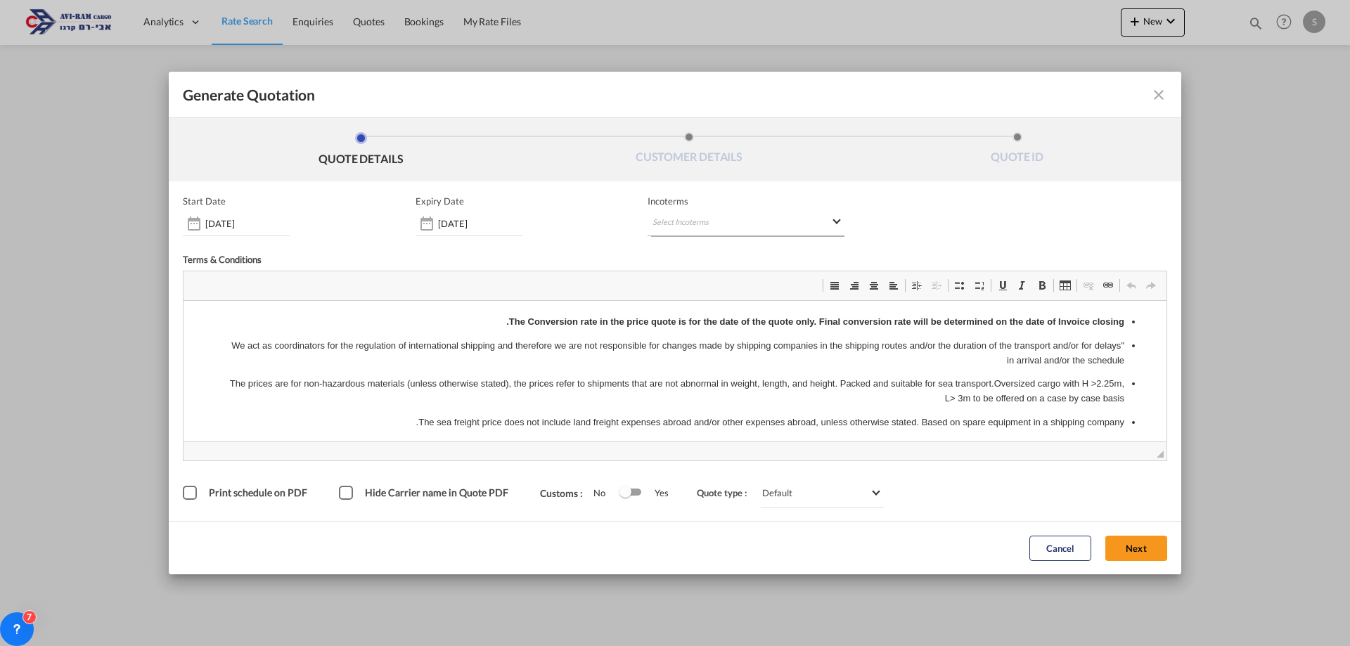
click at [712, 223] on md-select "Select Incoterms" at bounding box center [746, 223] width 197 height 25
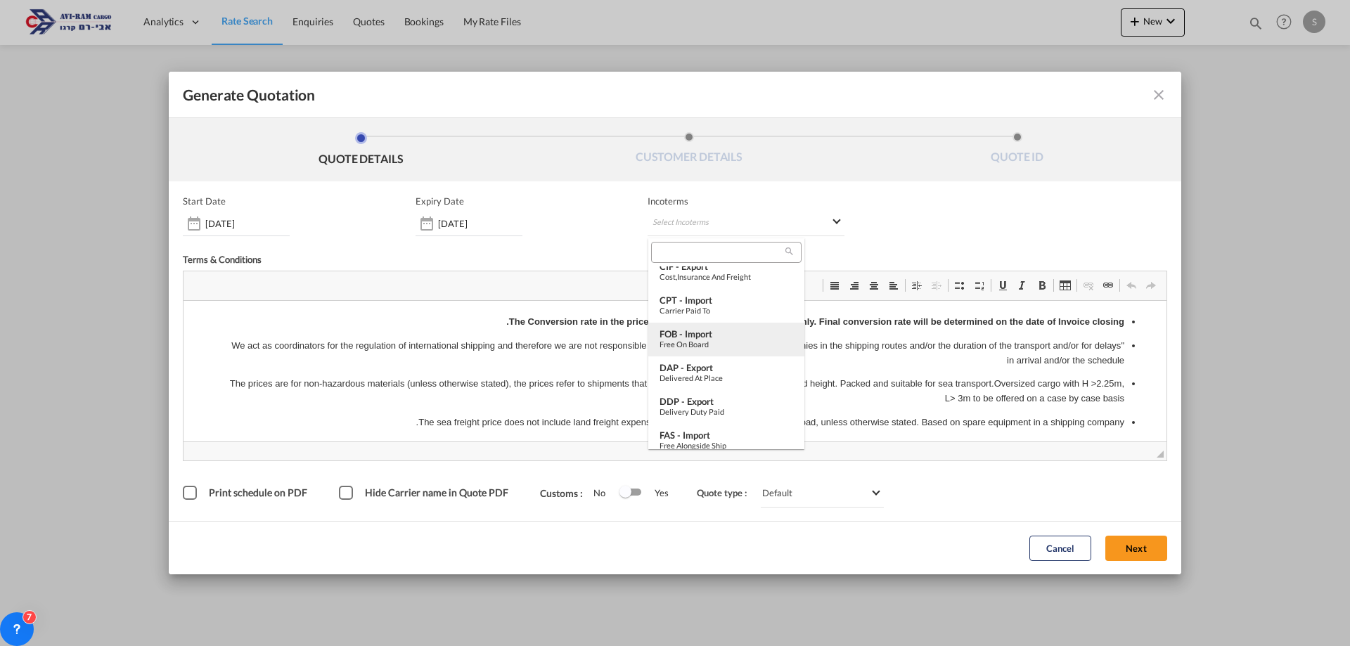
click at [719, 335] on div "FOB - import" at bounding box center [727, 333] width 134 height 11
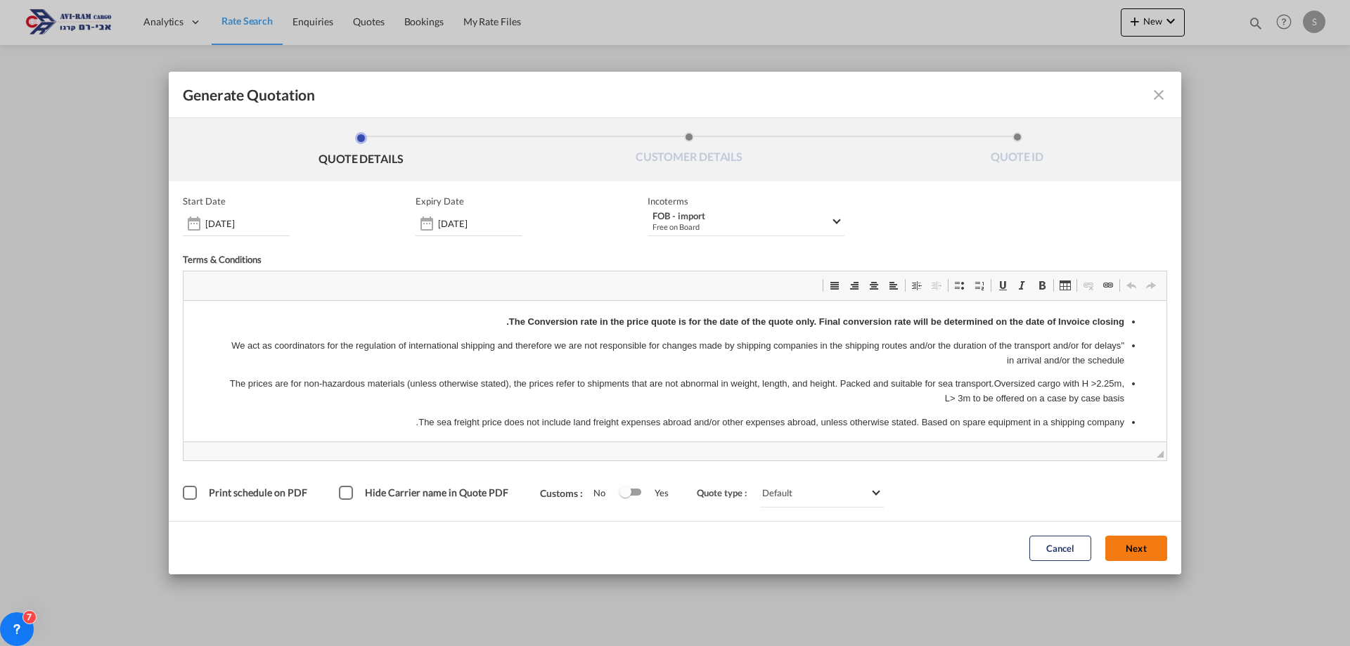
click at [1153, 550] on button "Next" at bounding box center [1136, 548] width 62 height 25
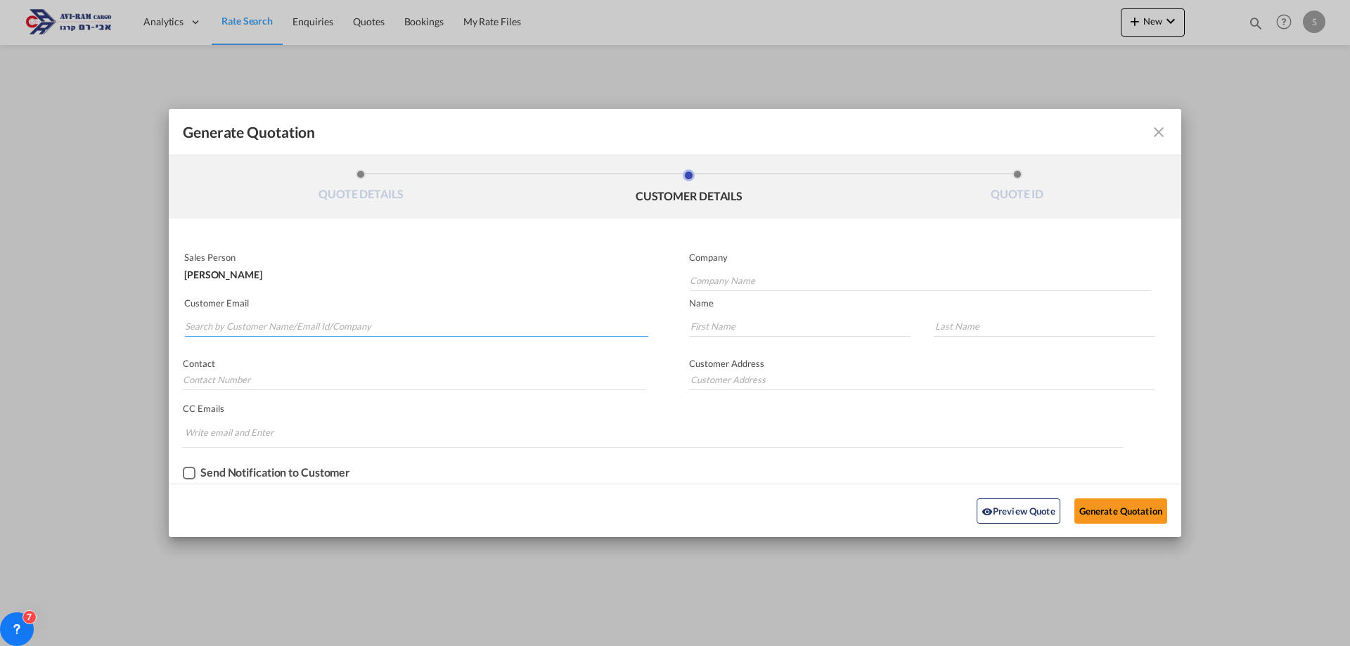
click at [366, 329] on input "Search by Customer Name/Email Id/Company" at bounding box center [416, 326] width 463 height 21
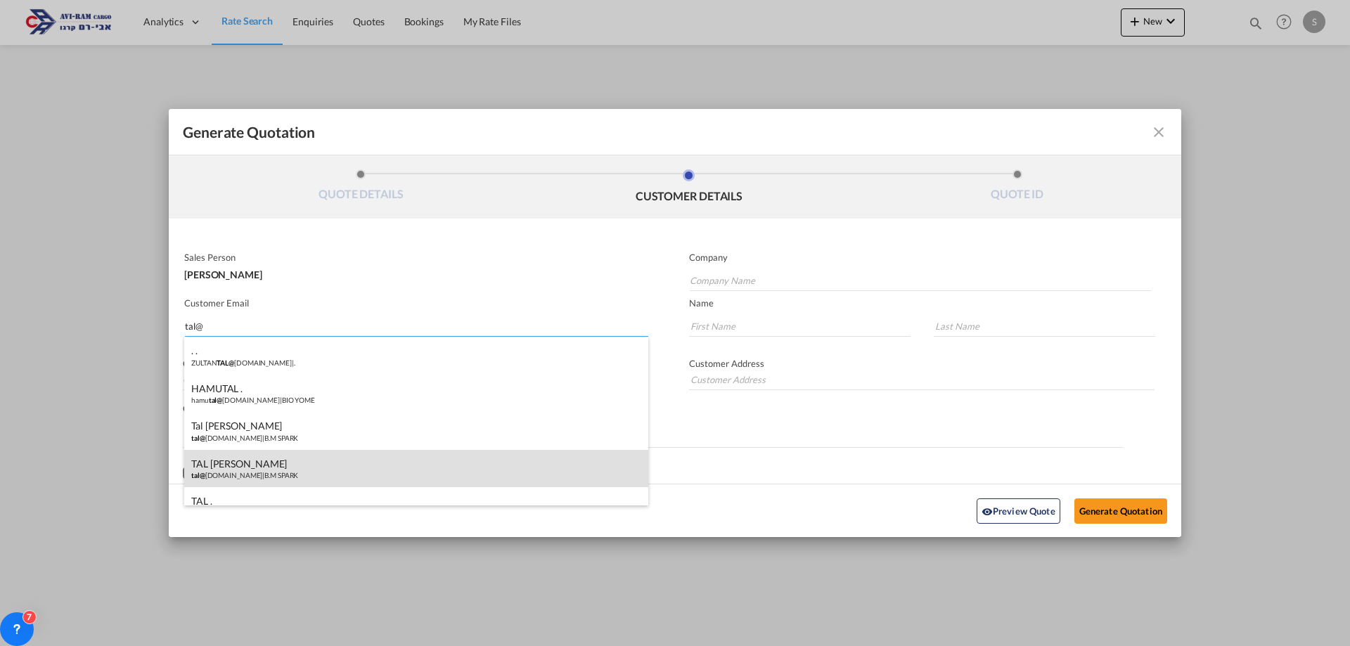
type input "tal@"
click at [319, 458] on div "TAL BEN MOSHE tal@ [DOMAIN_NAME] | B.M SPARK" at bounding box center [416, 469] width 464 height 38
type input "B.M SPARK"
type input "[EMAIL_ADDRESS][DOMAIN_NAME]"
type input "TAL"
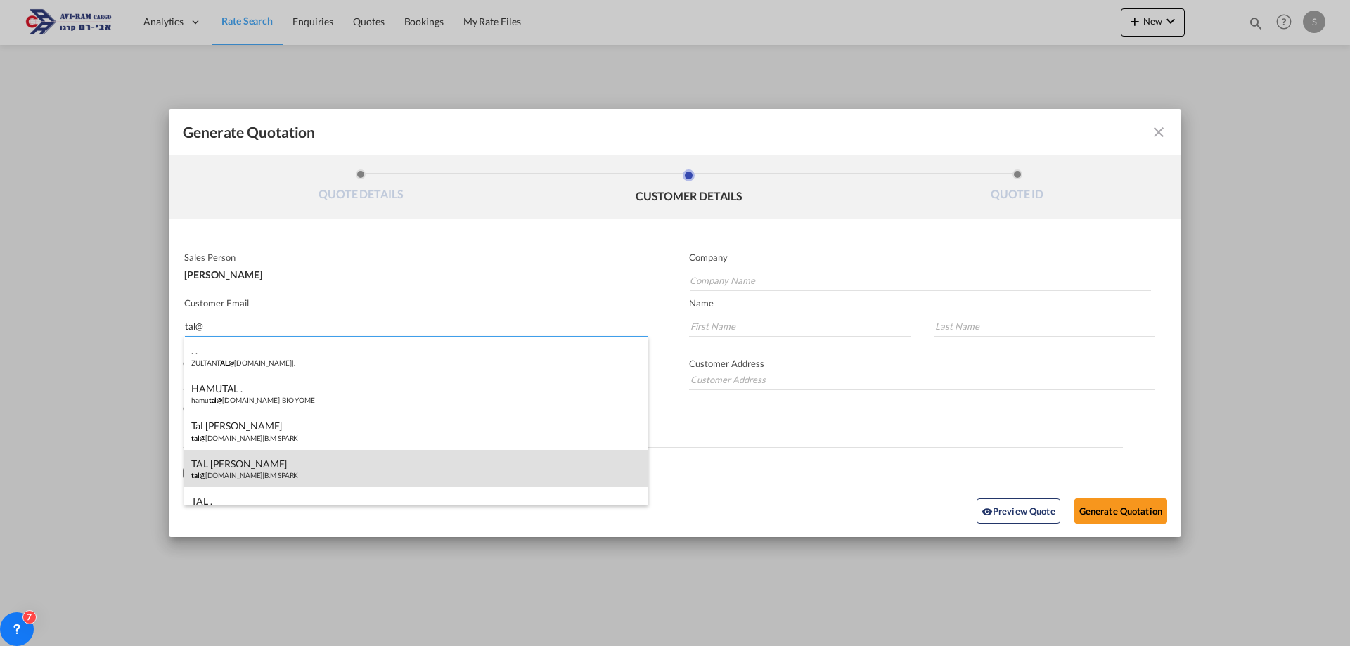
type input "[PERSON_NAME]"
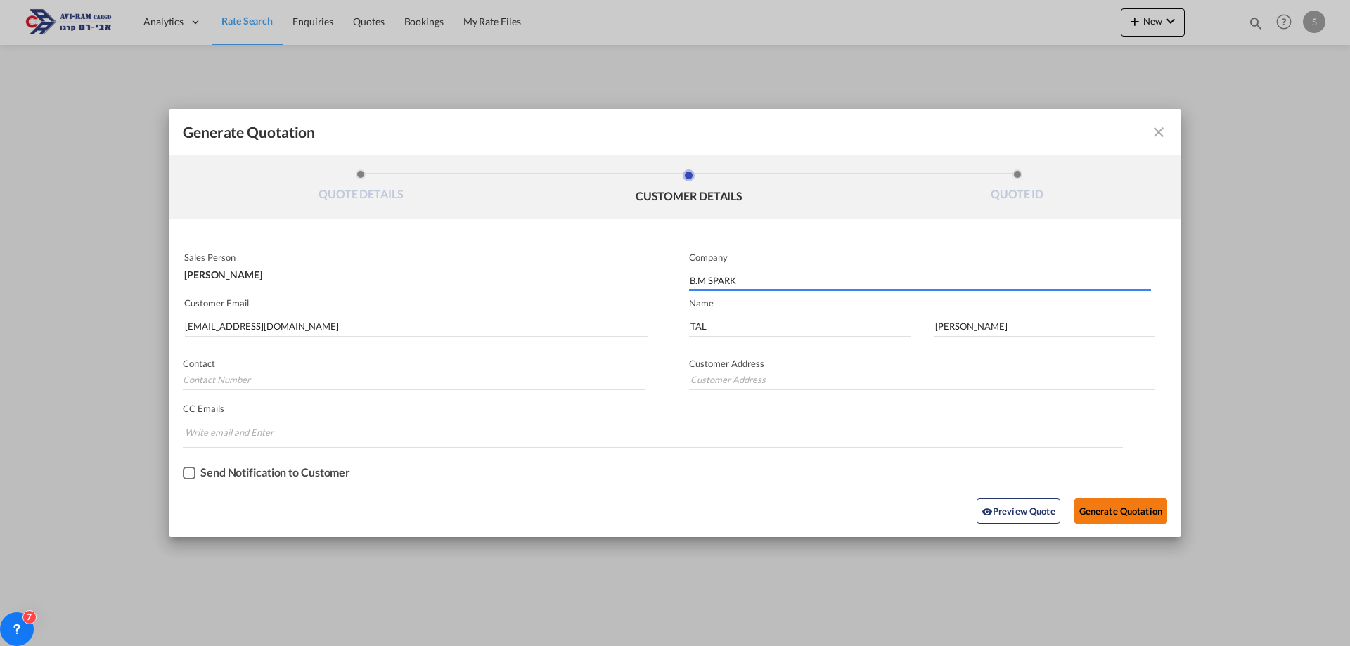
click at [1122, 511] on button "Generate Quotation" at bounding box center [1121, 511] width 93 height 25
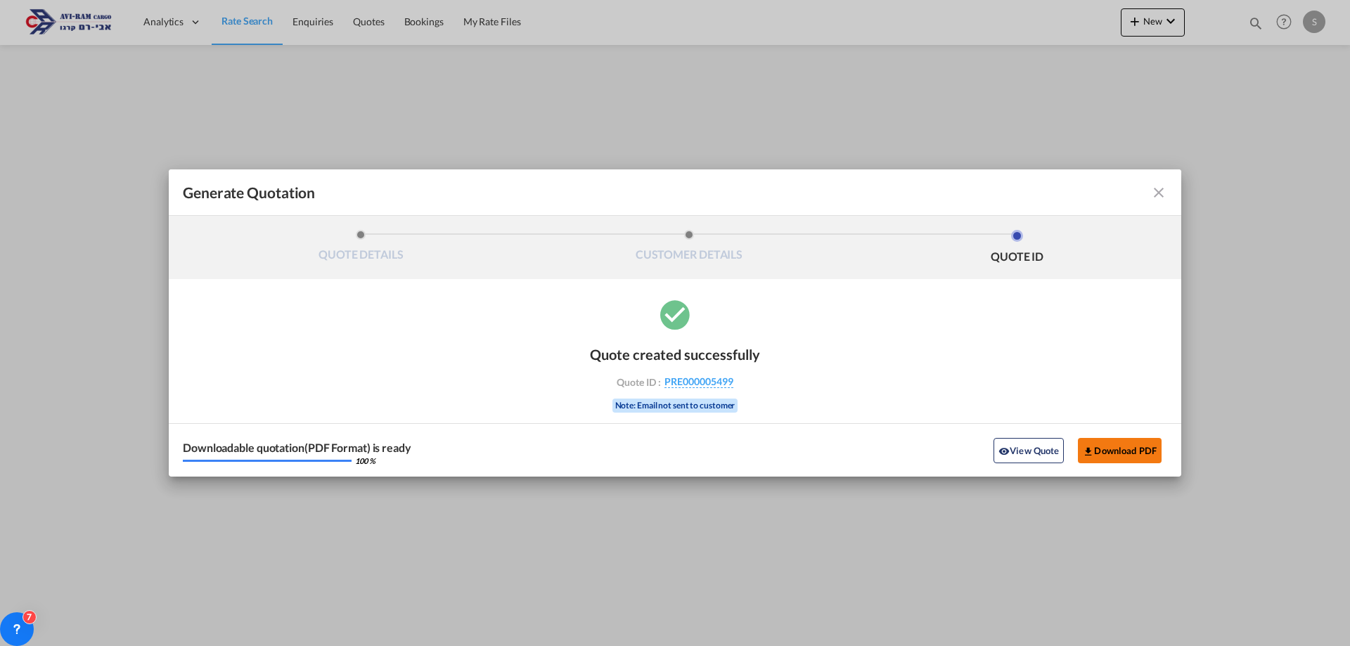
click at [1137, 449] on button "Download PDF" at bounding box center [1120, 450] width 84 height 25
